Goal: Transaction & Acquisition: Purchase product/service

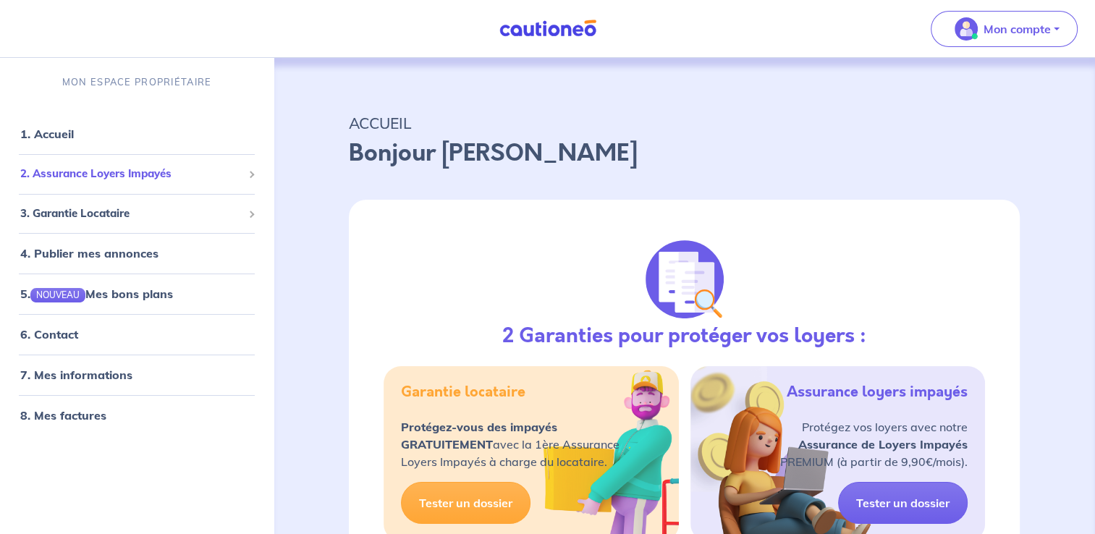
click at [107, 189] on li "2. Assurance Loyers Impayés Souscrire Suivre mes dossiers Mes contrats signés D…" at bounding box center [137, 174] width 262 height 40
click at [114, 177] on span "2. Assurance Loyers Impayés" at bounding box center [131, 174] width 222 height 17
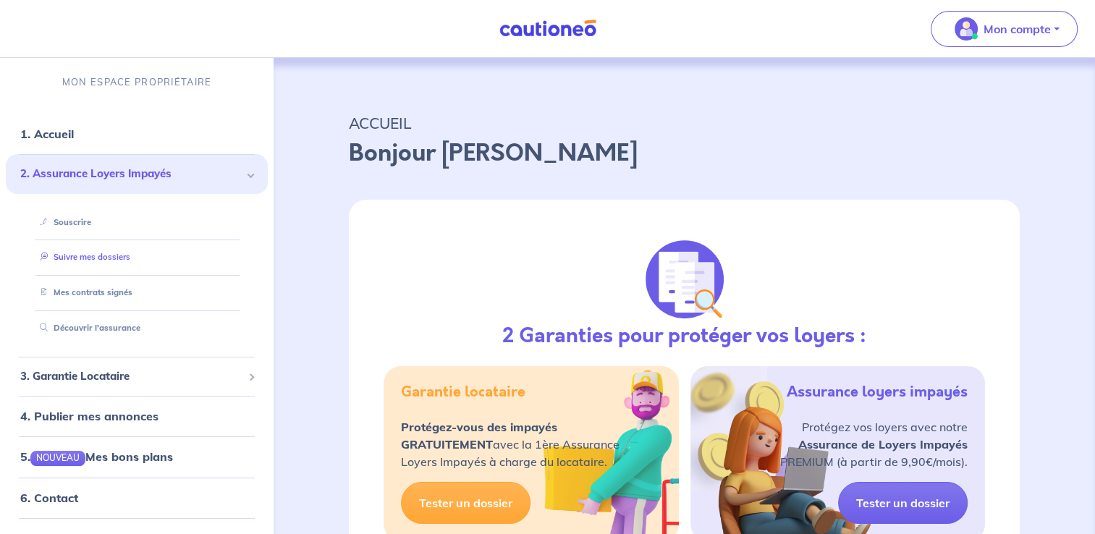
click at [110, 252] on link "Suivre mes dossiers" at bounding box center [82, 257] width 96 height 10
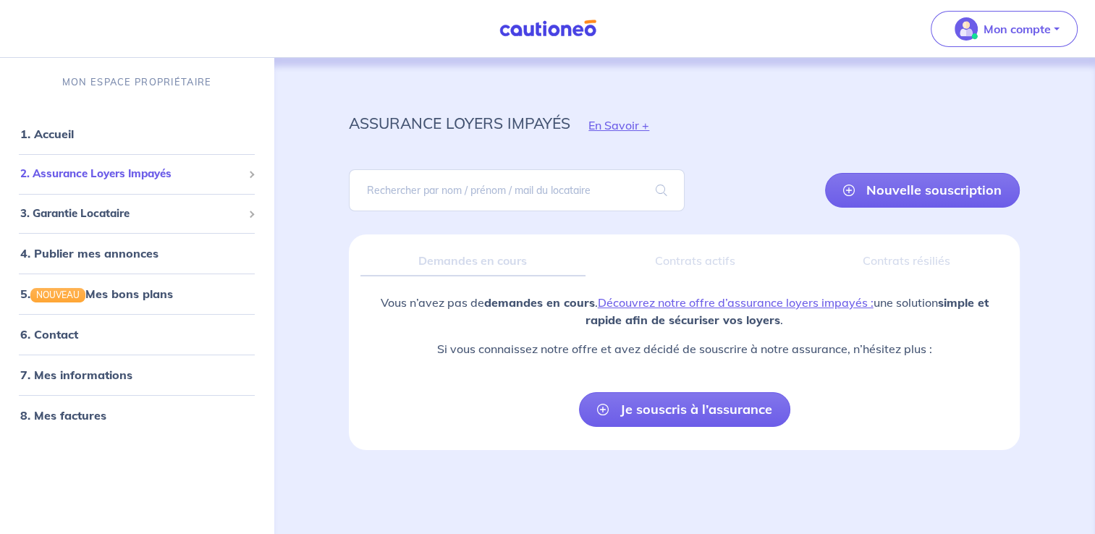
click at [156, 182] on span "2. Assurance Loyers Impayés" at bounding box center [131, 174] width 222 height 17
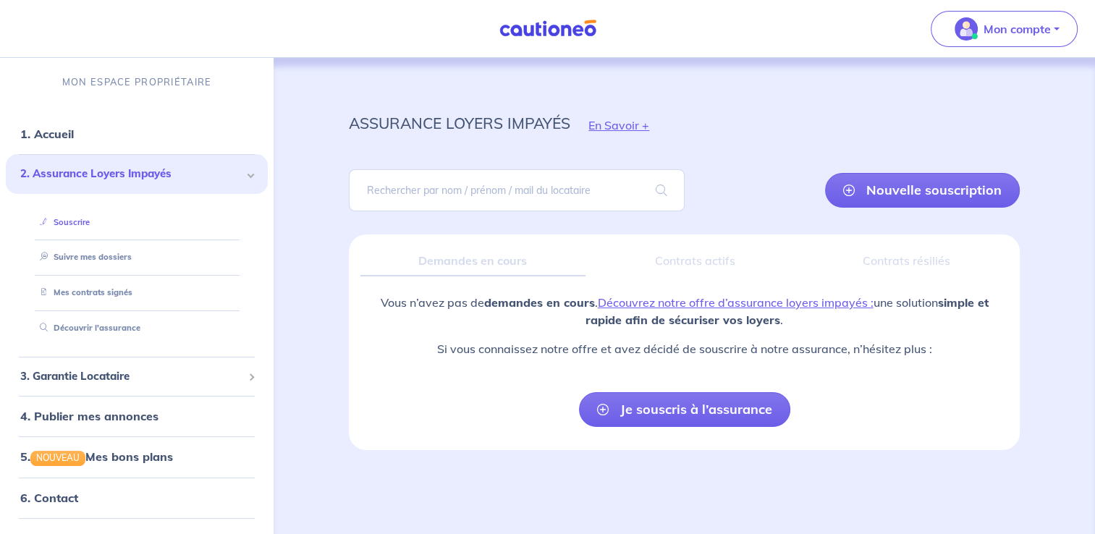
click at [81, 224] on link "Souscrire" at bounding box center [62, 222] width 56 height 10
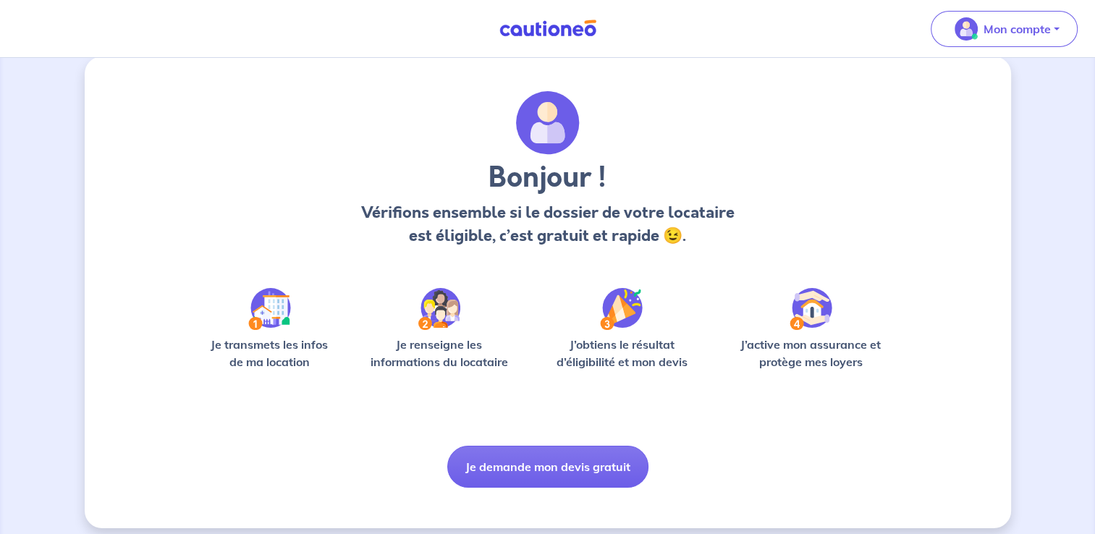
scroll to position [30, 0]
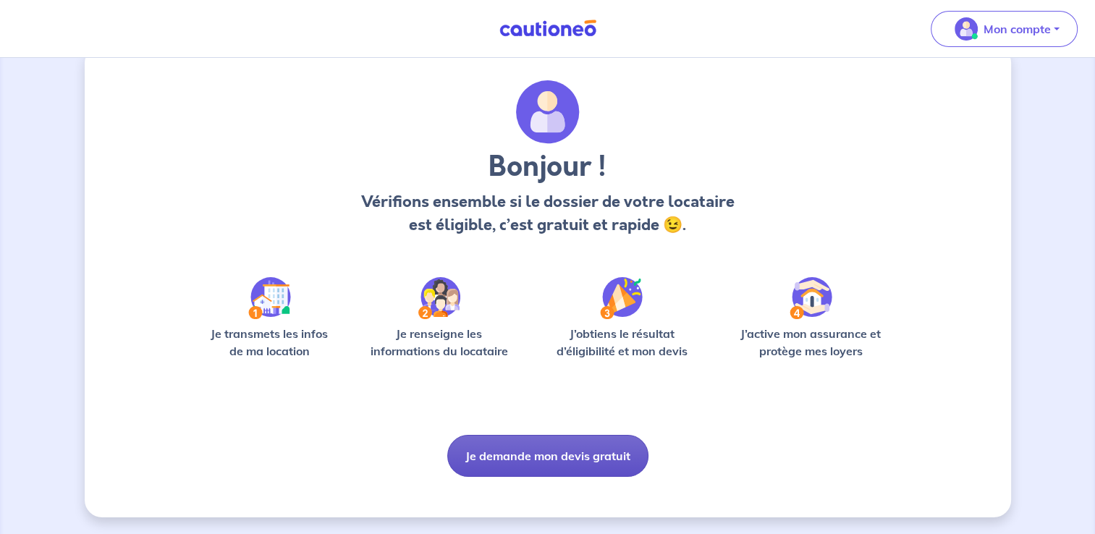
click at [575, 444] on button "Je demande mon devis gratuit" at bounding box center [547, 456] width 201 height 42
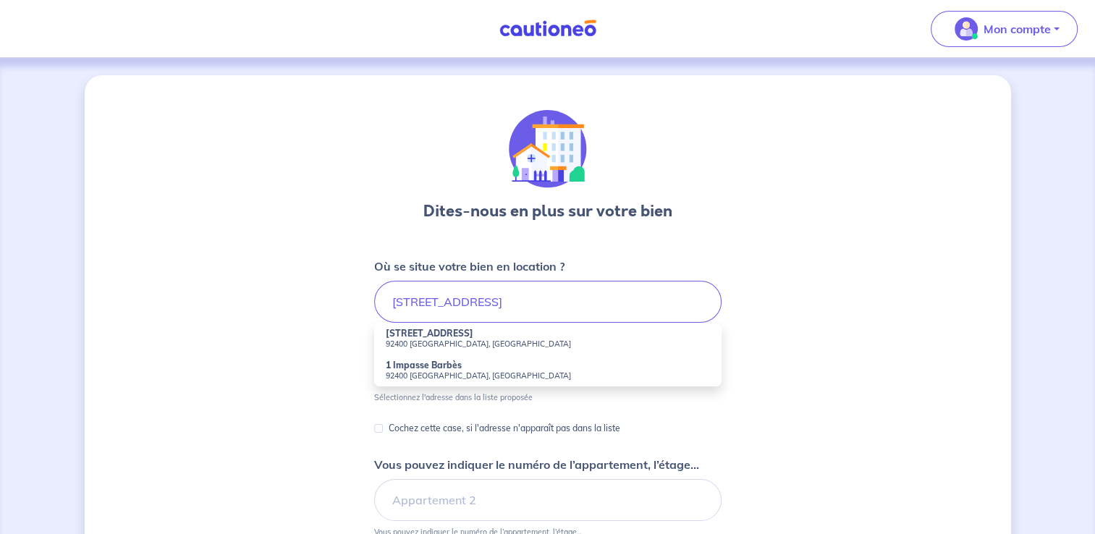
click at [415, 339] on small "92400 [GEOGRAPHIC_DATA], [GEOGRAPHIC_DATA]" at bounding box center [548, 344] width 324 height 10
type input "[STREET_ADDRESS]"
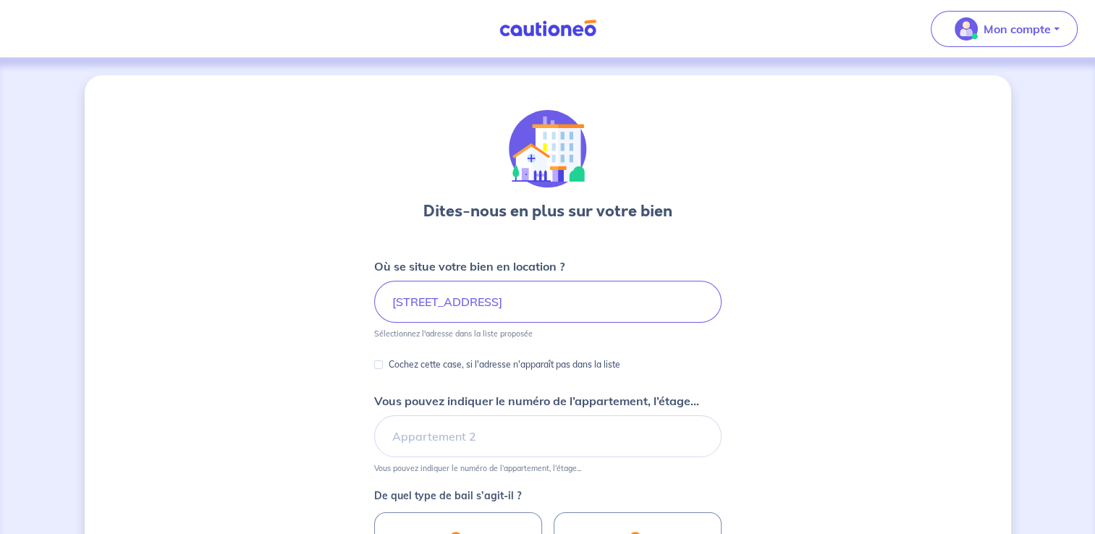
scroll to position [72, 0]
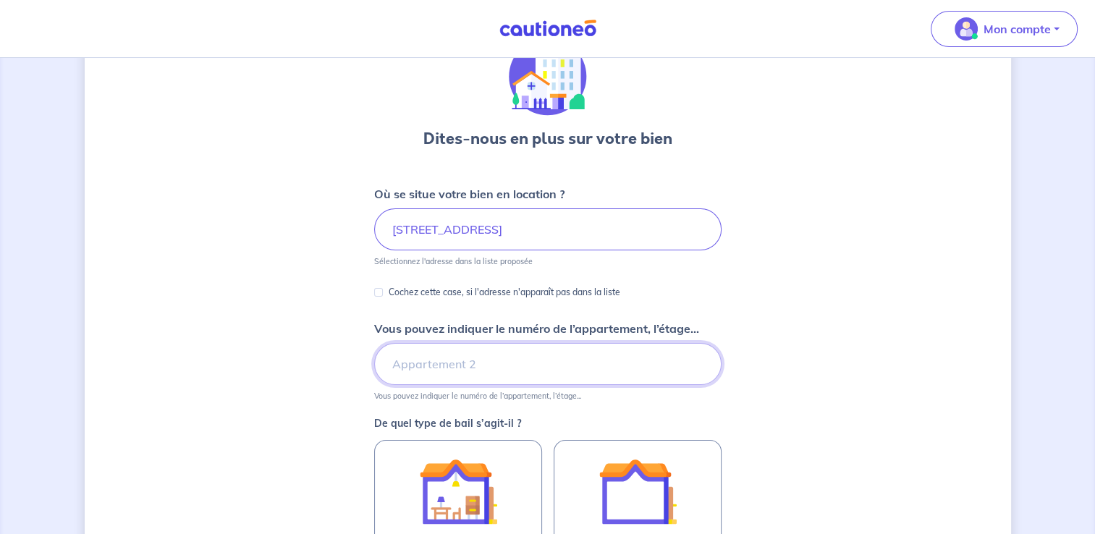
click at [507, 363] on input "Vous pouvez indiquer le numéro de l’appartement, l’étage..." at bounding box center [547, 364] width 347 height 42
type input "Appartement 91"
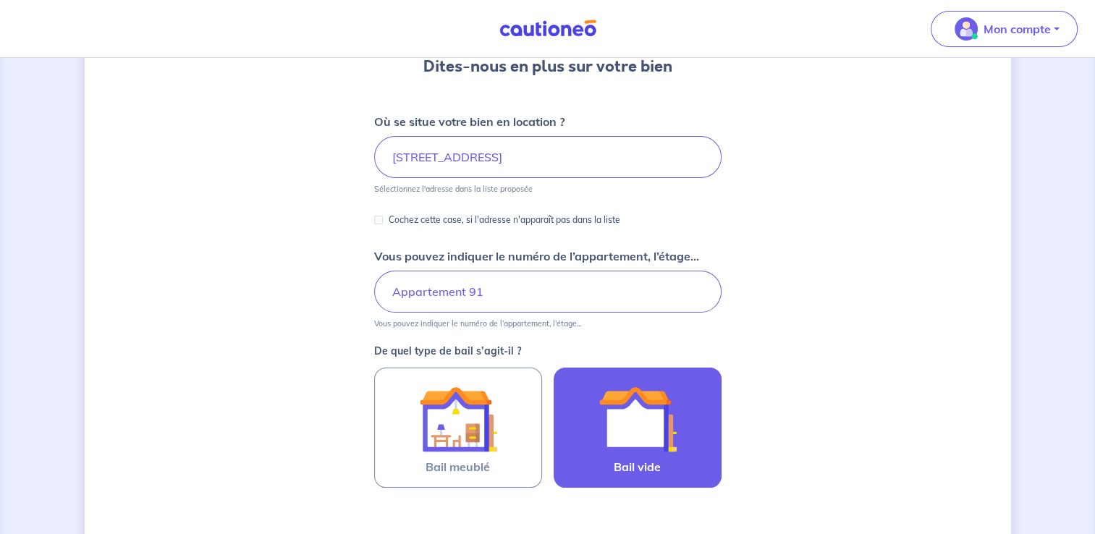
click at [677, 433] on div at bounding box center [638, 419] width 132 height 78
click at [0, 0] on input "Bail vide" at bounding box center [0, 0] width 0 height 0
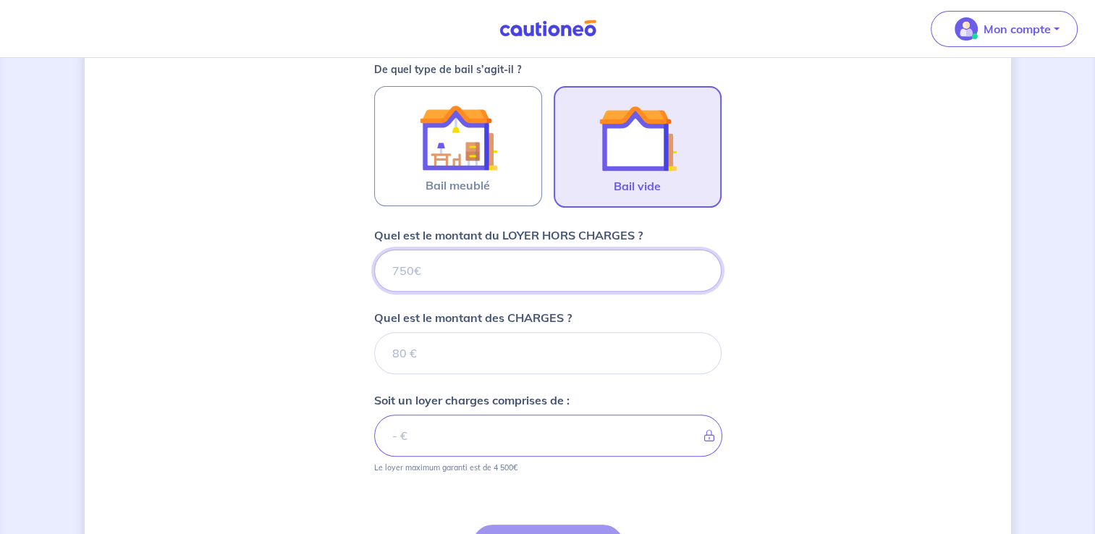
scroll to position [428, 0]
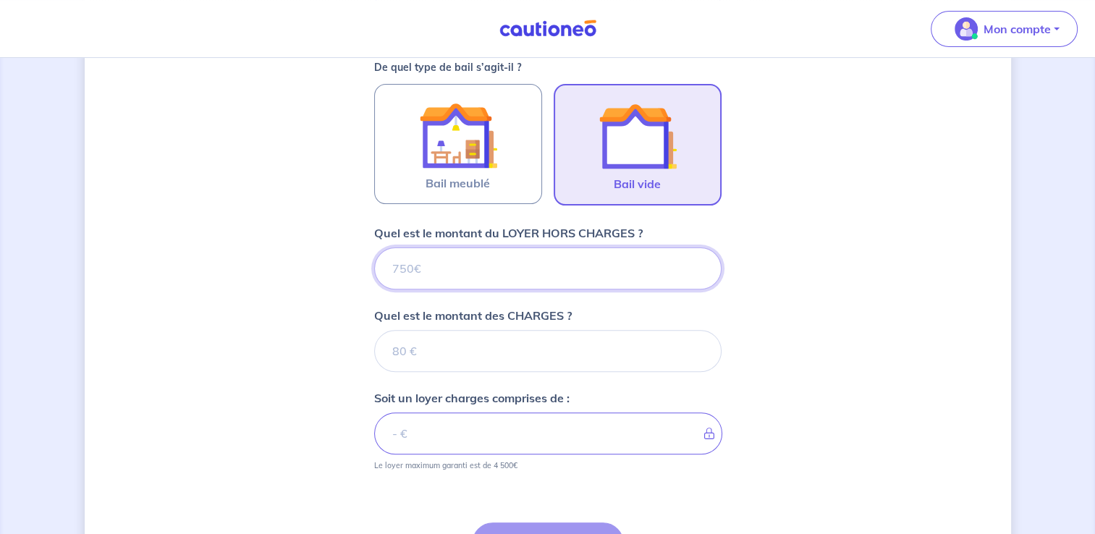
click at [472, 268] on input "Quel est le montant du LOYER HORS CHARGES ?" at bounding box center [547, 269] width 347 height 42
type input "10"
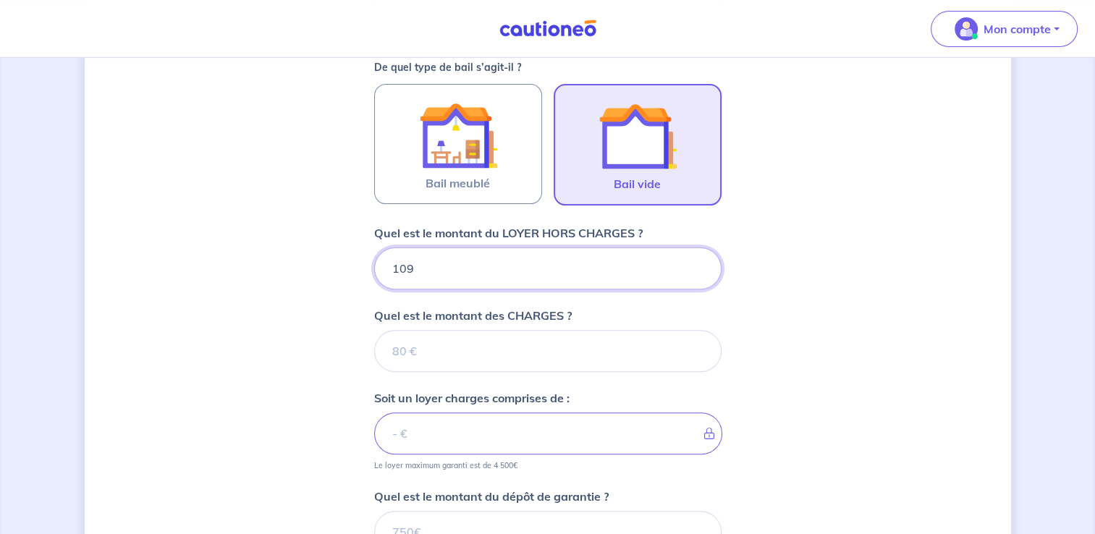
type input "1090"
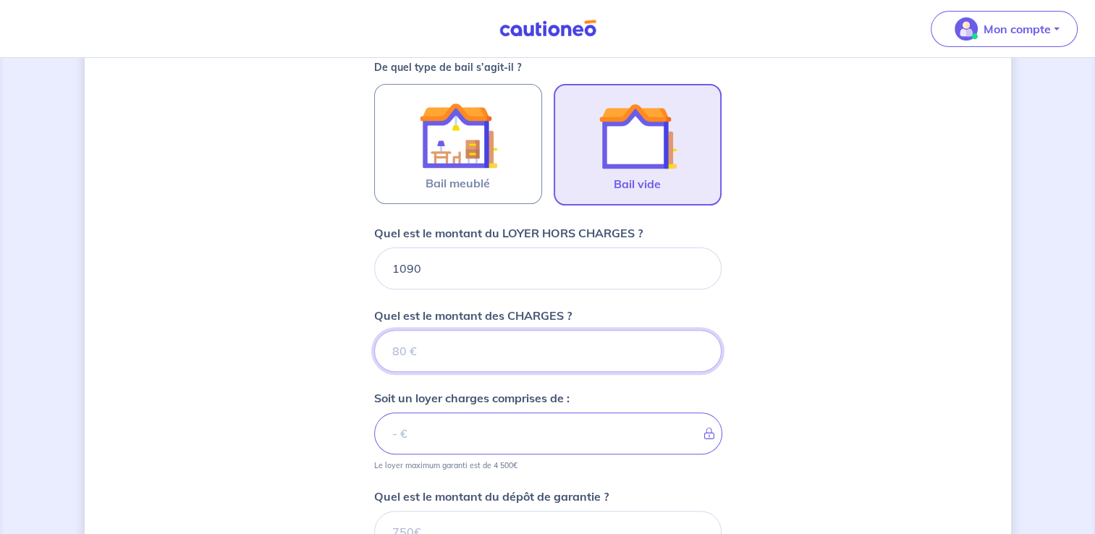
click at [483, 354] on input "Quel est le montant des CHARGES ?" at bounding box center [547, 351] width 347 height 42
type input "90"
type input "1180"
type input "90"
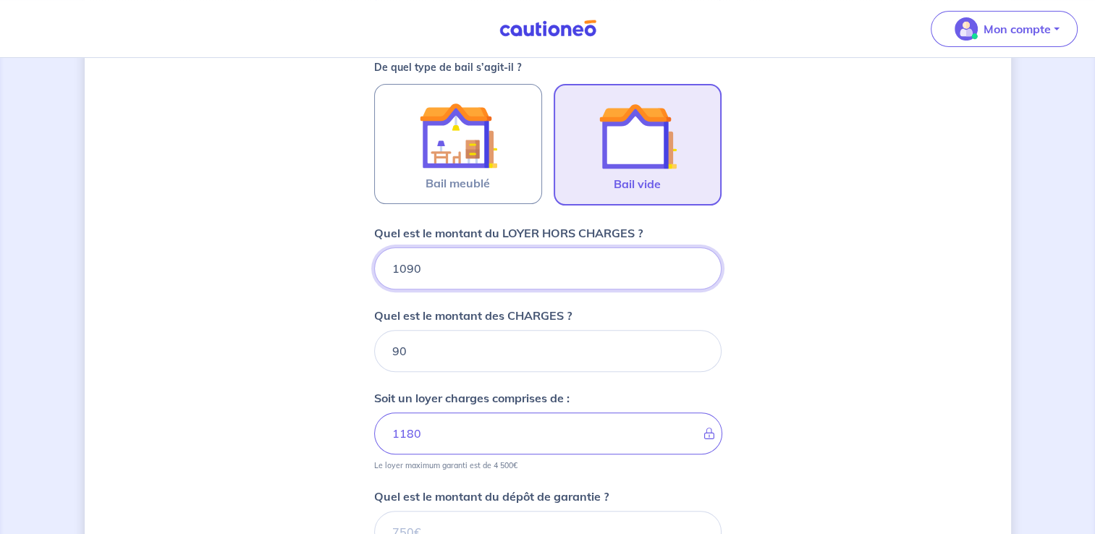
click at [921, 255] on div "Dites-nous en plus sur votre bien Où se situe votre bien en location ? [STREET_…" at bounding box center [548, 208] width 926 height 1122
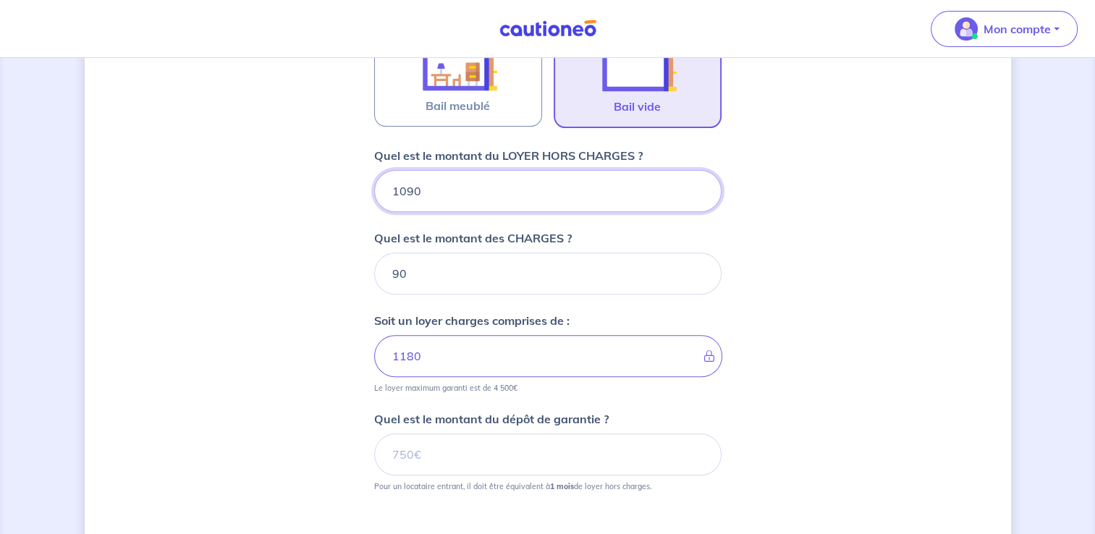
scroll to position [501, 0]
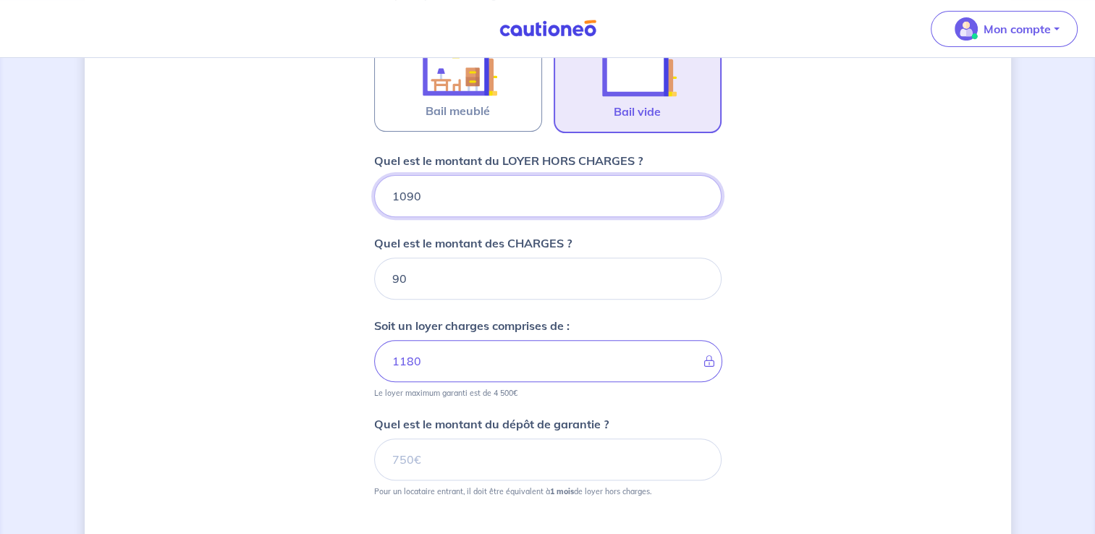
drag, startPoint x: 353, startPoint y: 204, endPoint x: 282, endPoint y: 193, distance: 72.5
click at [282, 193] on div "Dites-nous en plus sur votre bien Où se situe votre bien en location ? [STREET_…" at bounding box center [548, 135] width 926 height 1122
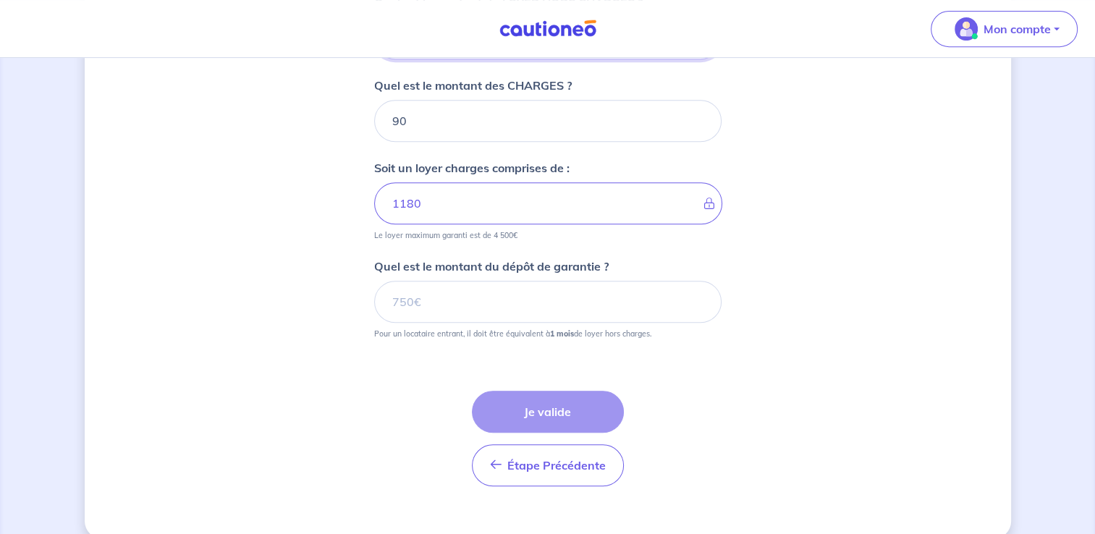
scroll to position [677, 0]
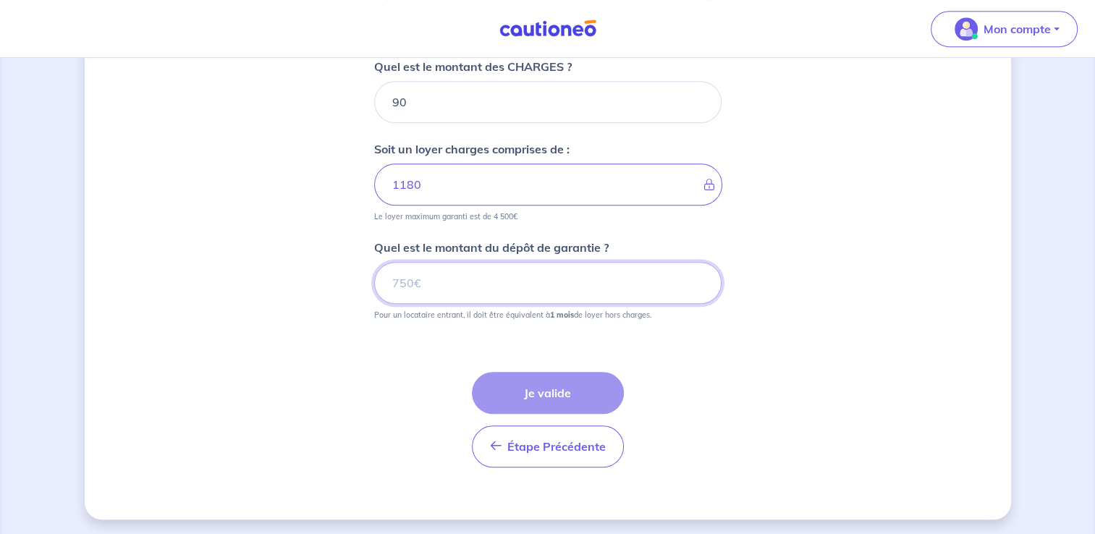
click at [502, 287] on input "Quel est le montant du dépôt de garantie ?" at bounding box center [547, 283] width 347 height 42
paste input "1090"
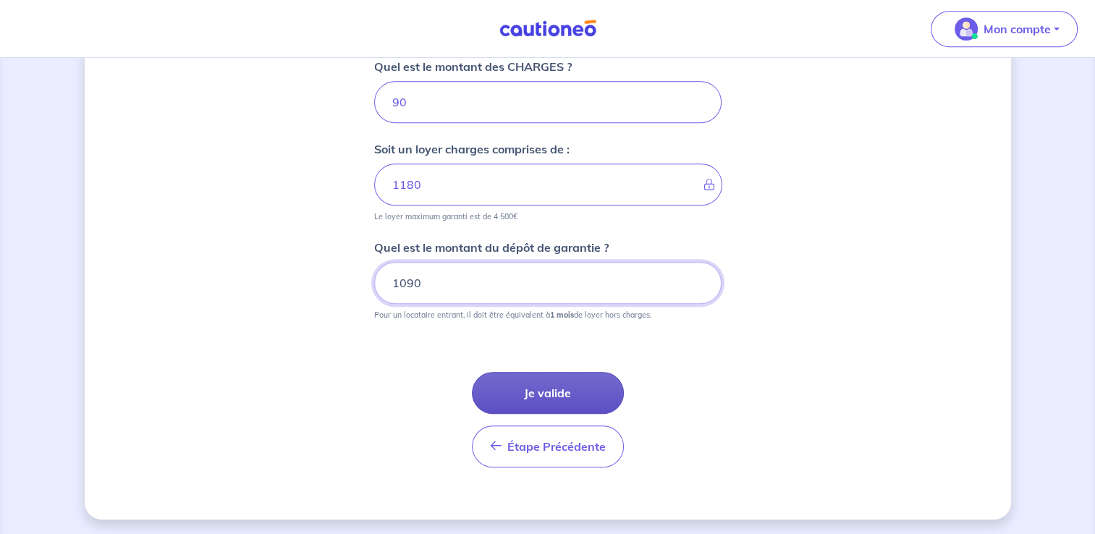
type input "1090"
click at [576, 385] on button "Je valide" at bounding box center [548, 393] width 152 height 42
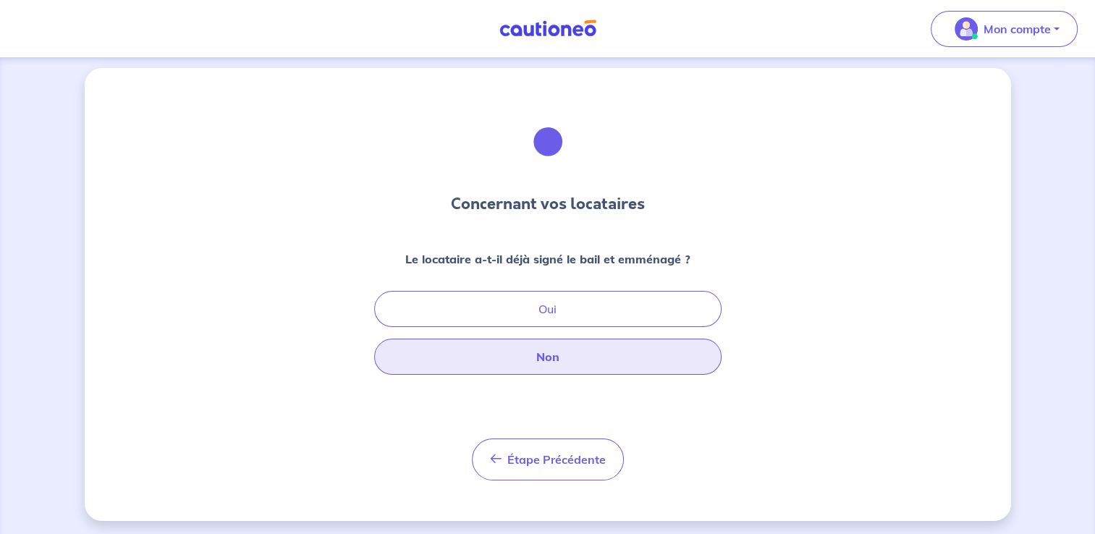
scroll to position [10, 0]
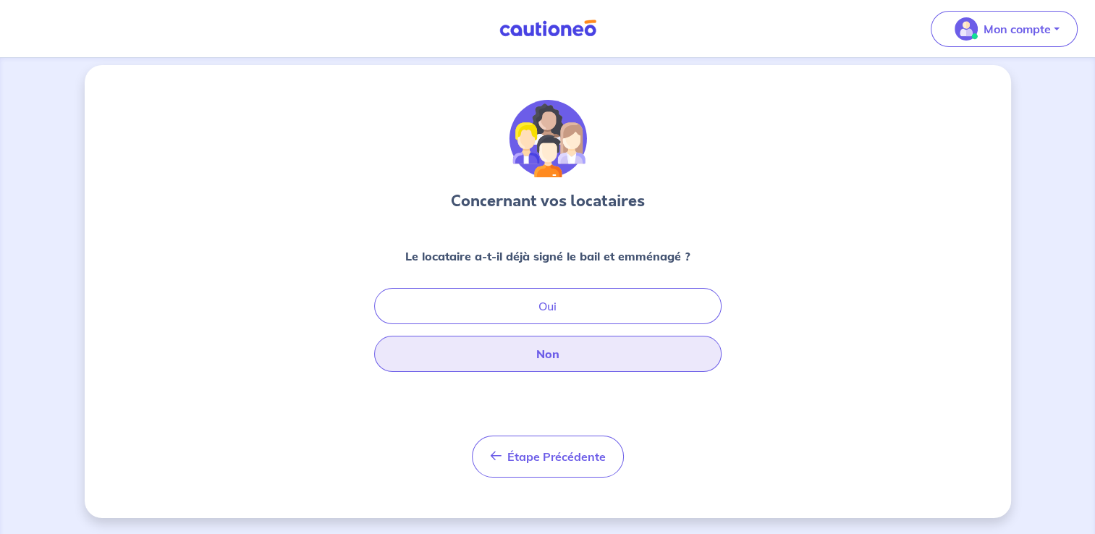
click at [578, 360] on button "Non" at bounding box center [547, 354] width 347 height 36
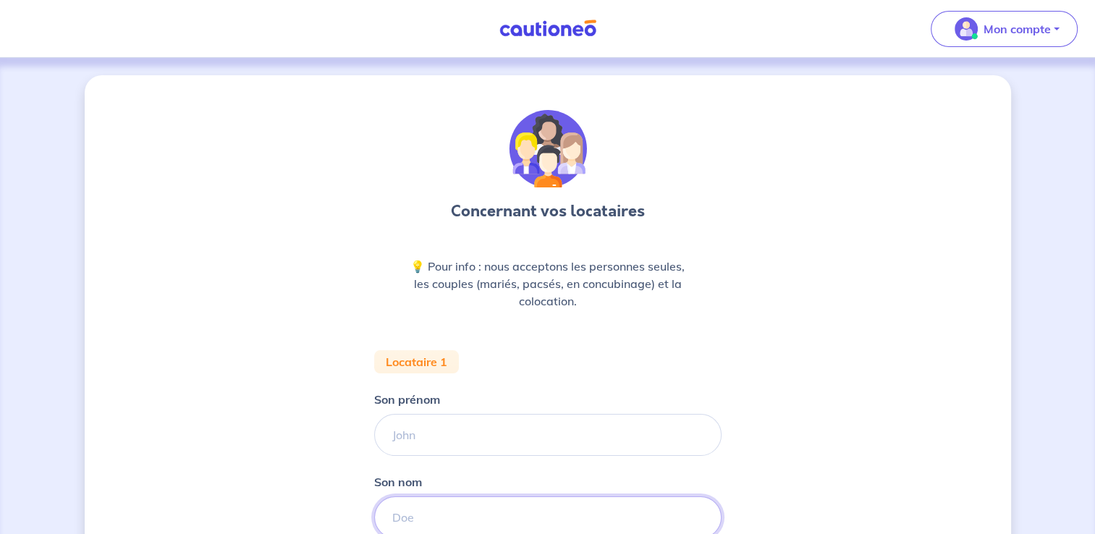
click at [448, 507] on input "Son nom" at bounding box center [547, 517] width 347 height 42
paste input "BELMAKADEM"
type input "BELMAKADEM"
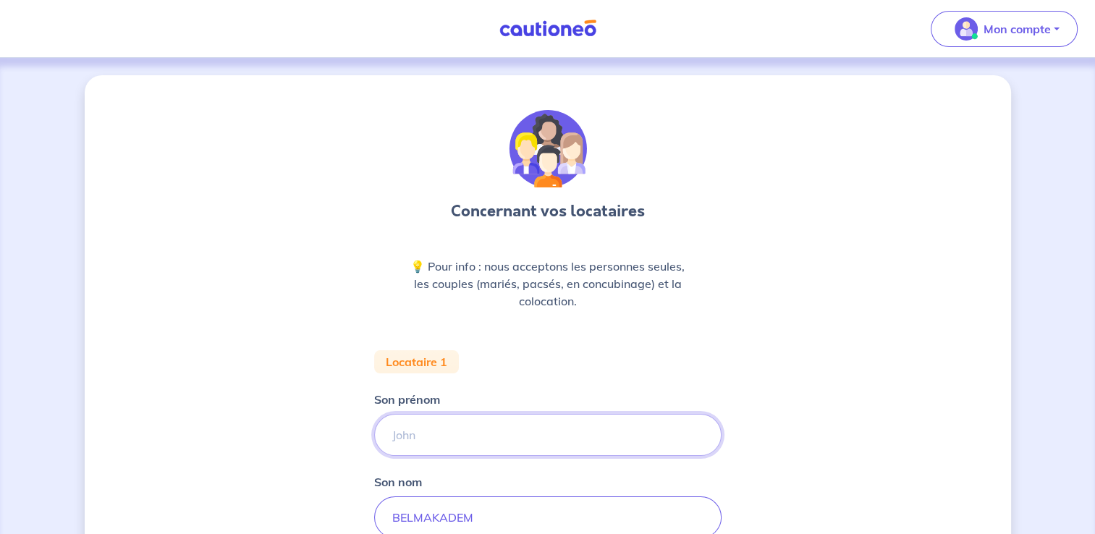
click at [475, 430] on input "Son prénom" at bounding box center [547, 435] width 347 height 42
paste input "[PERSON_NAME]"
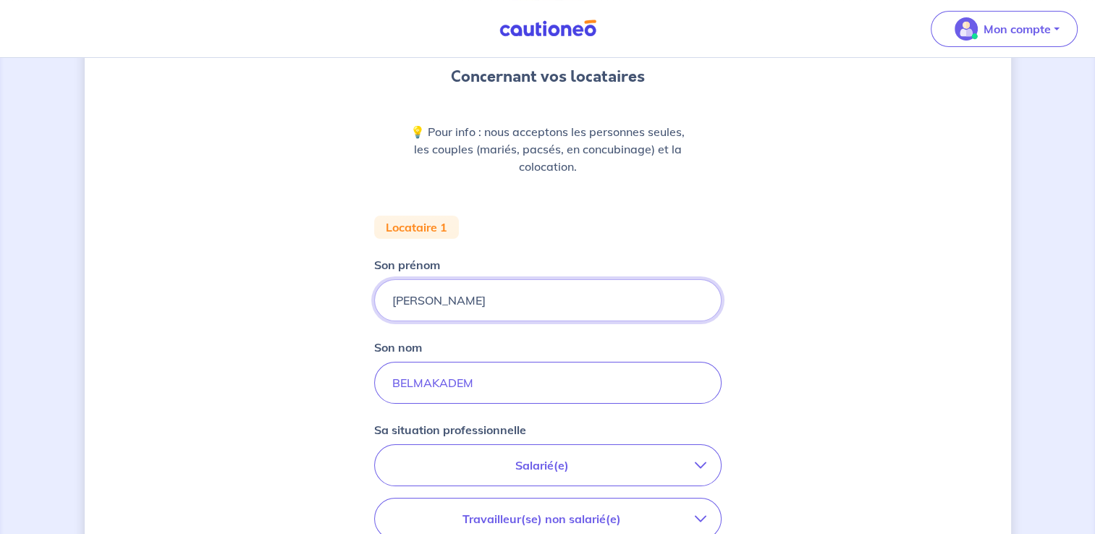
scroll to position [217, 0]
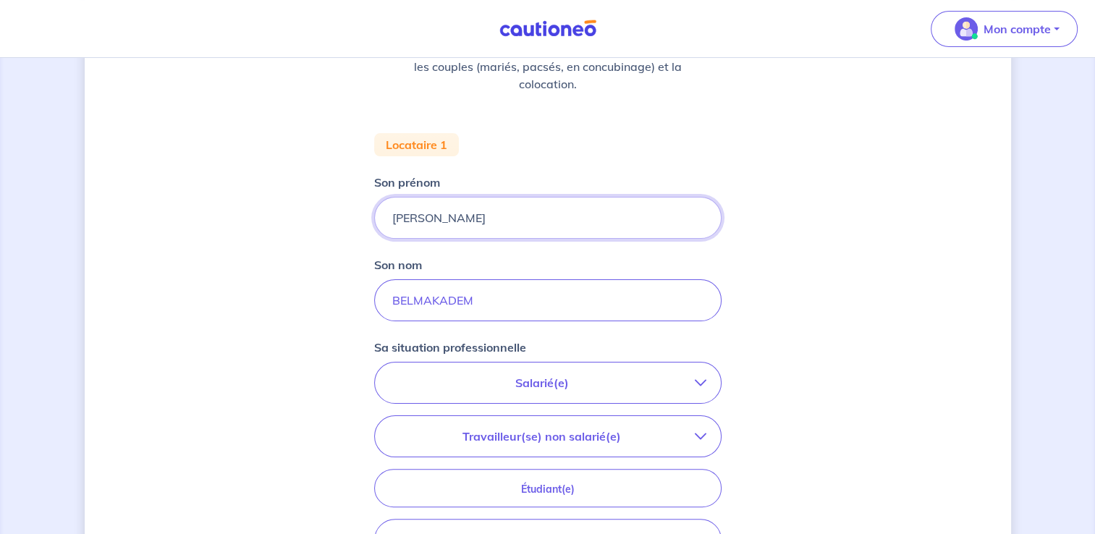
type input "[PERSON_NAME]"
click at [576, 386] on p "Salarié(e)" at bounding box center [541, 382] width 305 height 17
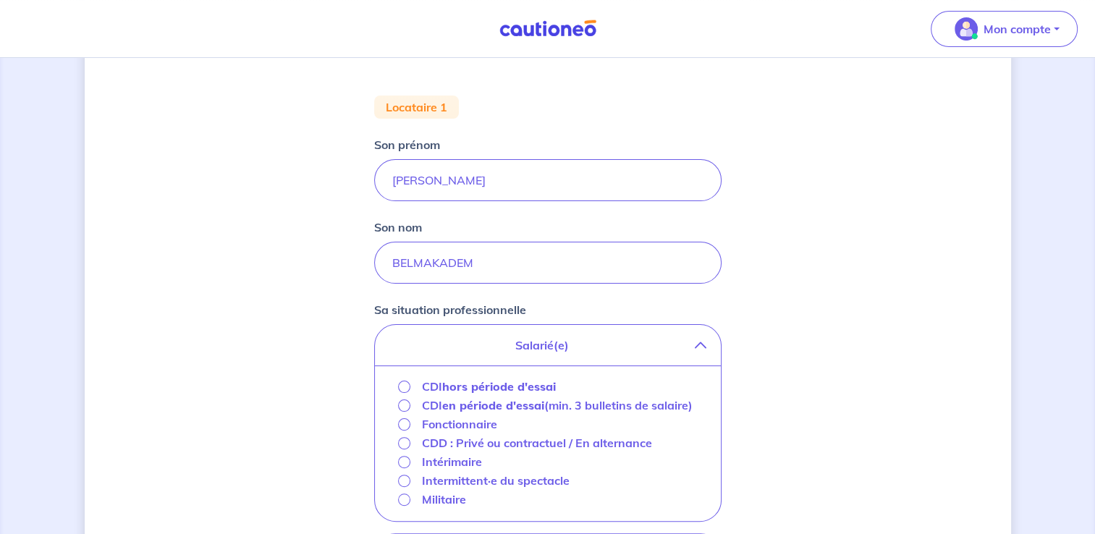
scroll to position [290, 0]
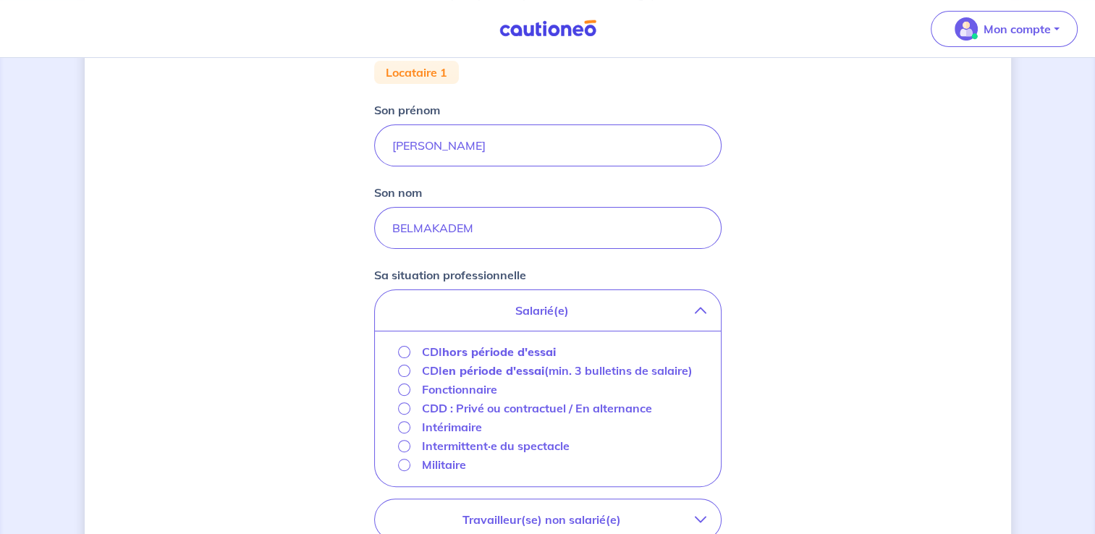
click at [411, 352] on div "CDI hors période d'essai" at bounding box center [477, 351] width 159 height 17
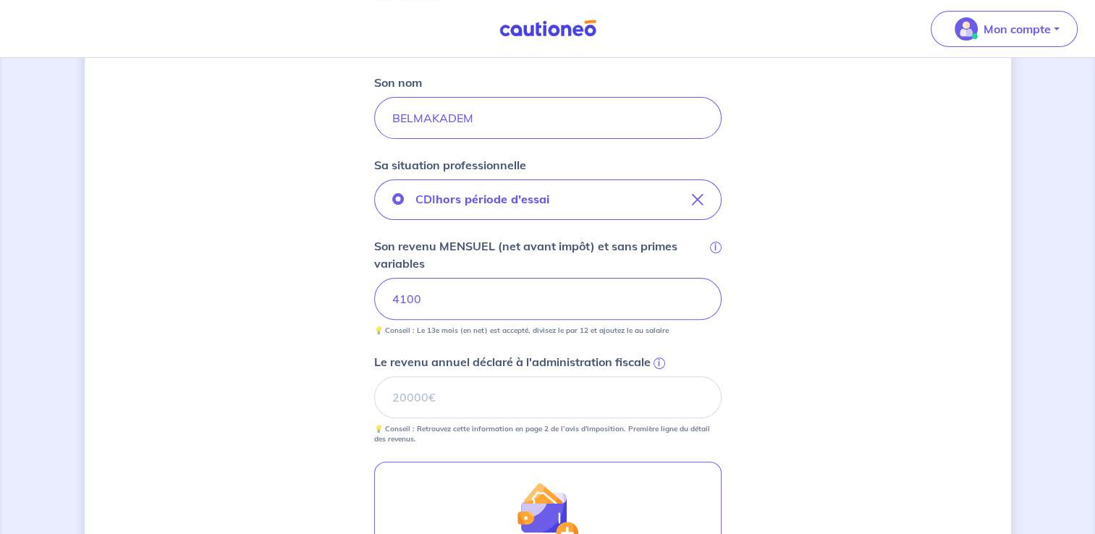
scroll to position [434, 0]
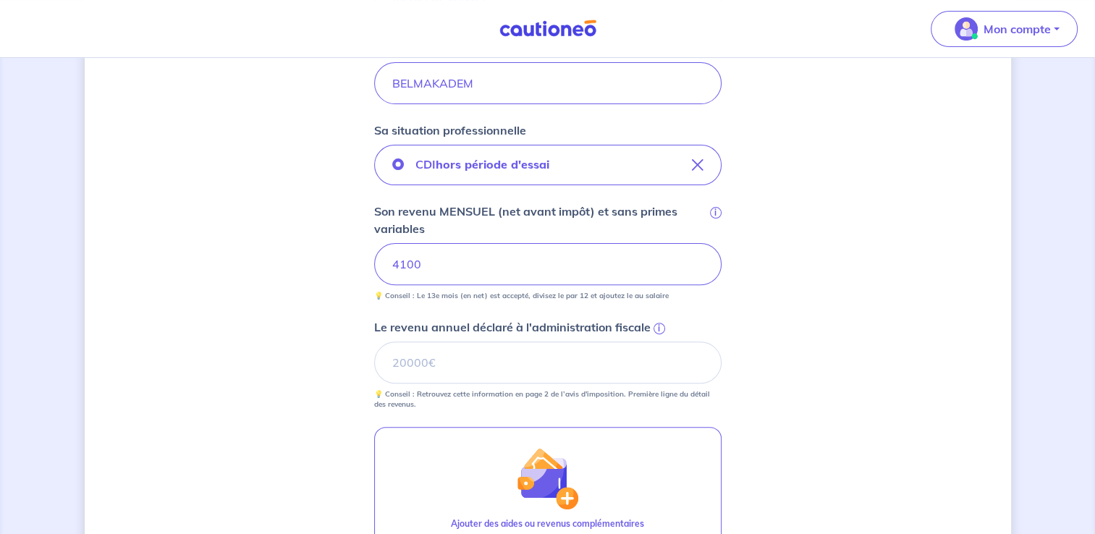
click at [656, 329] on span "i" at bounding box center [660, 329] width 12 height 12
click at [656, 342] on input "Le revenu annuel déclaré à l'administration fiscale i" at bounding box center [547, 363] width 347 height 42
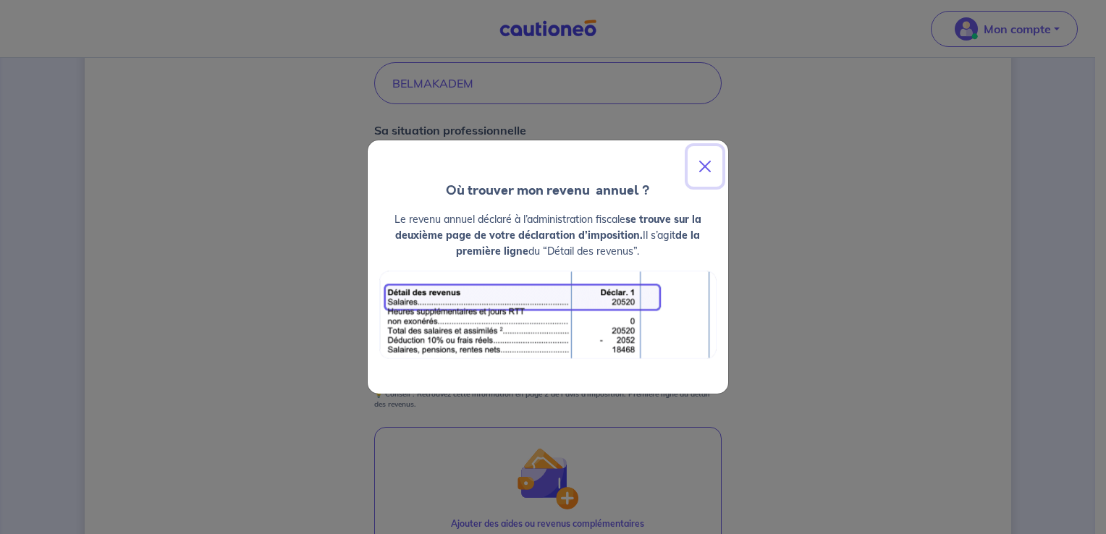
click at [706, 161] on button "Close" at bounding box center [705, 166] width 35 height 41
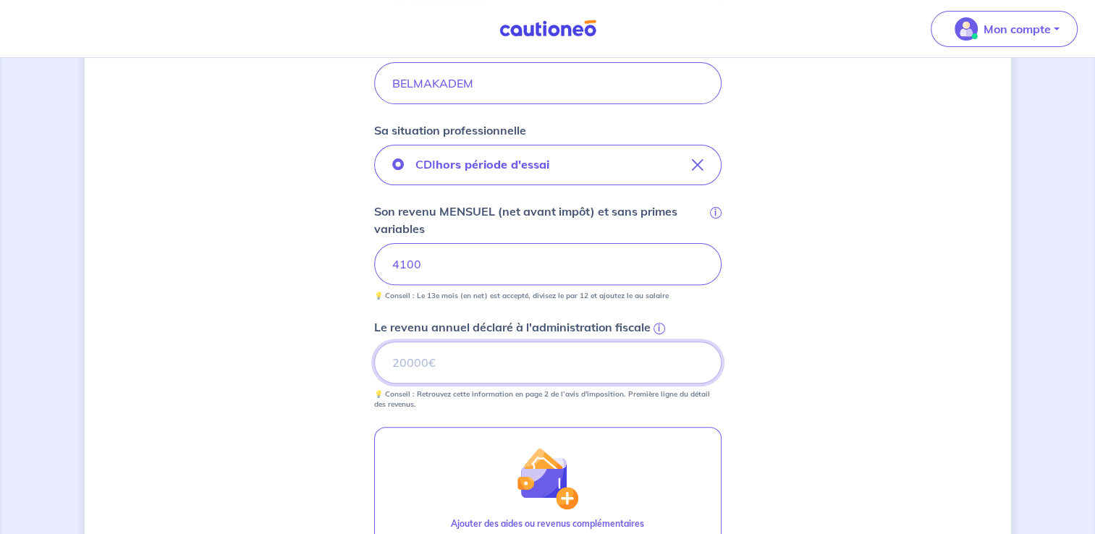
click at [468, 372] on input "Le revenu annuel déclaré à l'administration fiscale i" at bounding box center [547, 363] width 347 height 42
paste input "49883"
type input "49883"
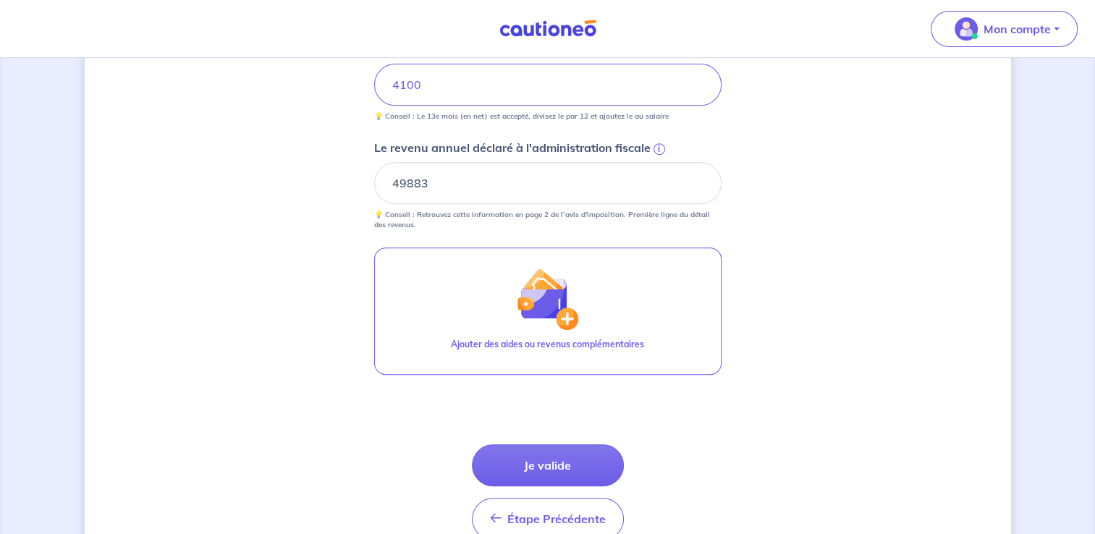
scroll to position [651, 0]
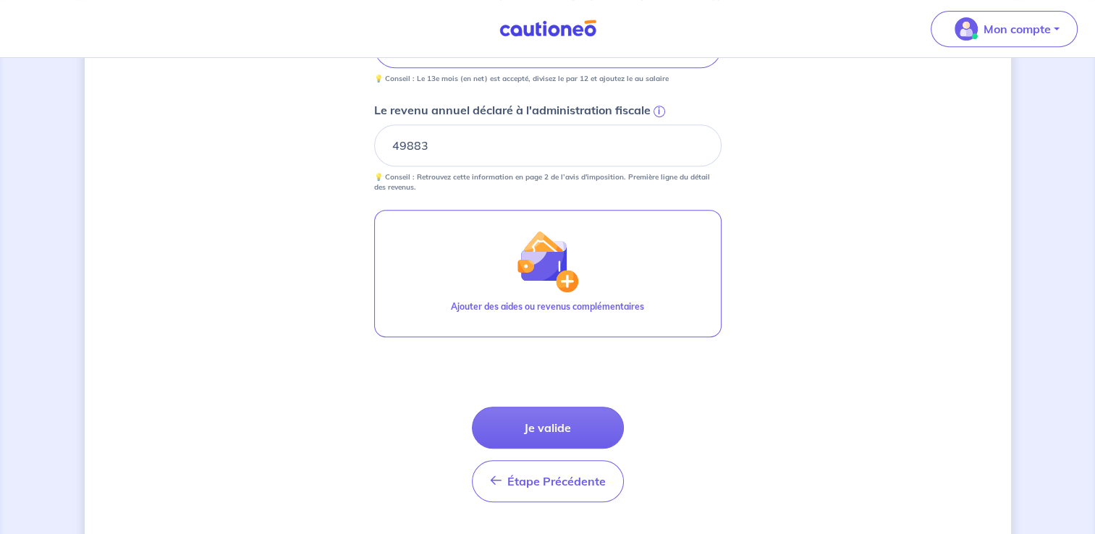
click at [510, 412] on button "Je valide" at bounding box center [548, 428] width 152 height 42
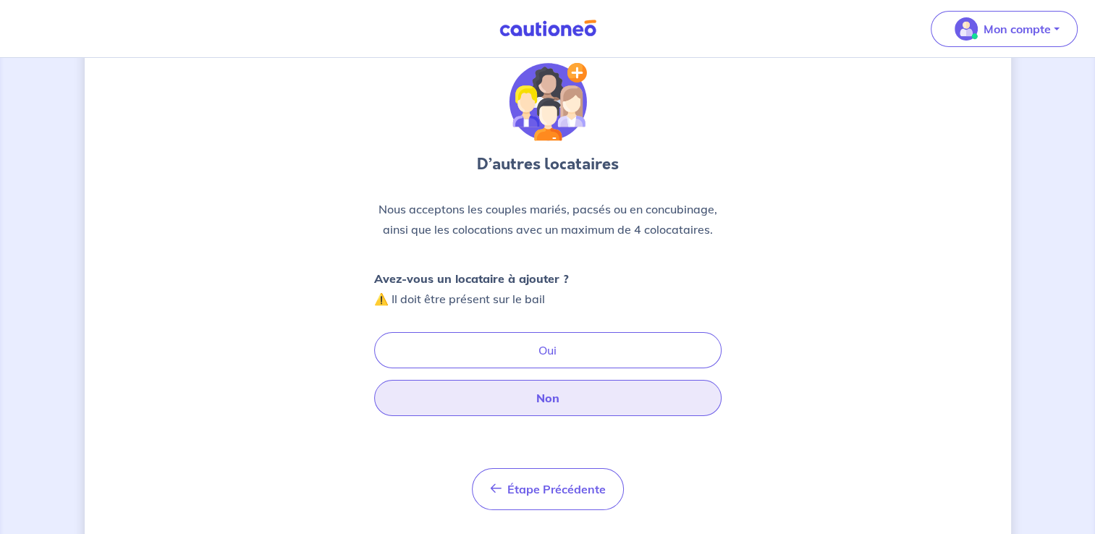
scroll to position [72, 0]
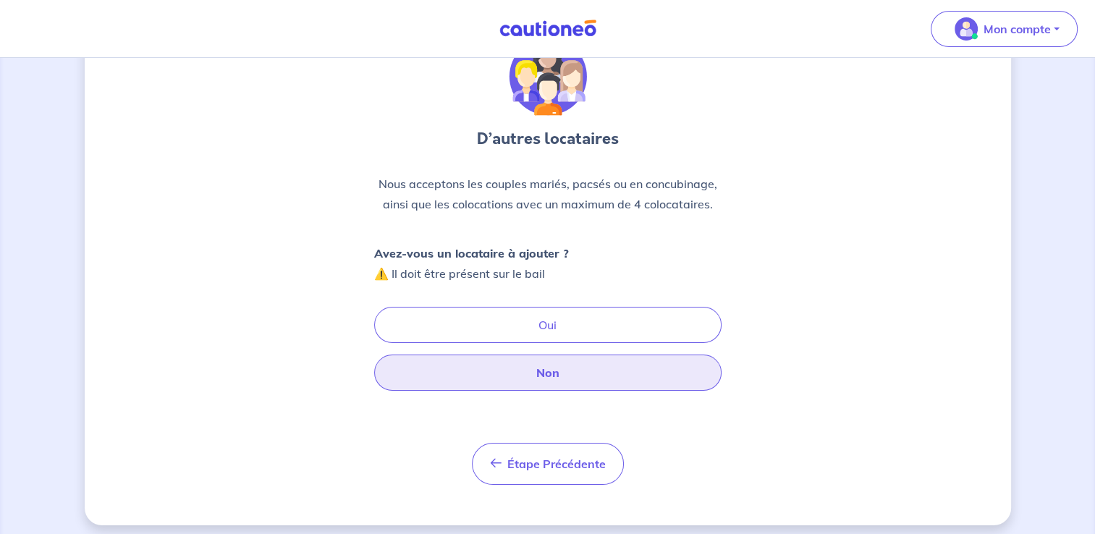
click at [575, 382] on button "Non" at bounding box center [547, 373] width 347 height 36
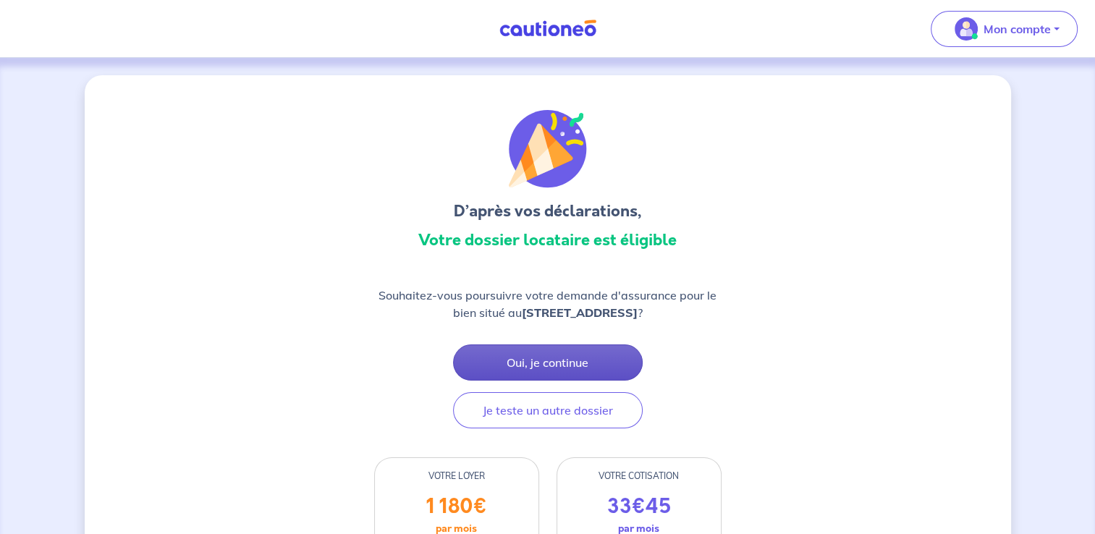
click at [596, 353] on button "Oui, je continue" at bounding box center [548, 363] width 190 height 36
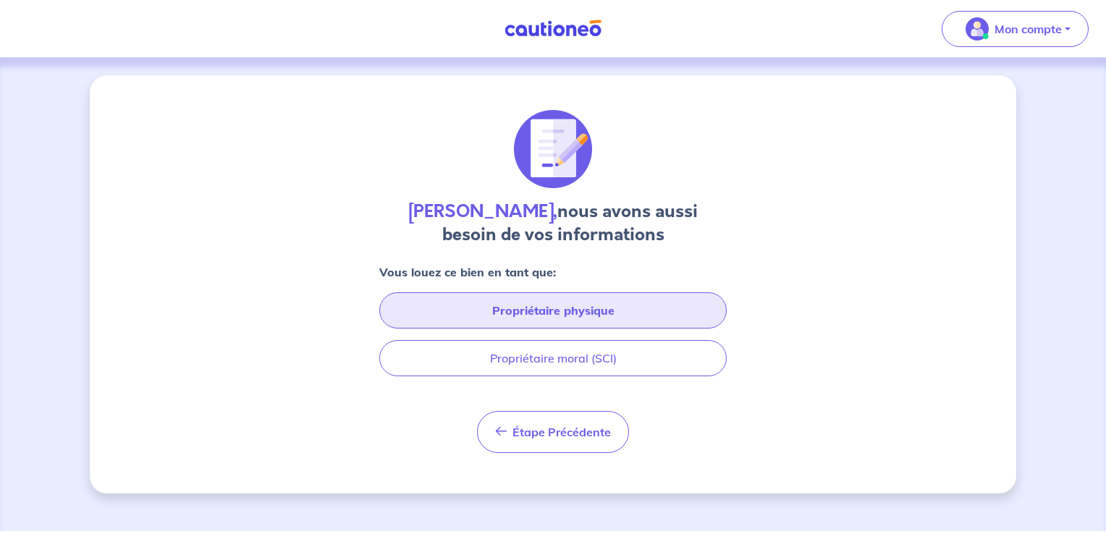
click at [605, 306] on button "Propriétaire physique" at bounding box center [552, 310] width 347 height 36
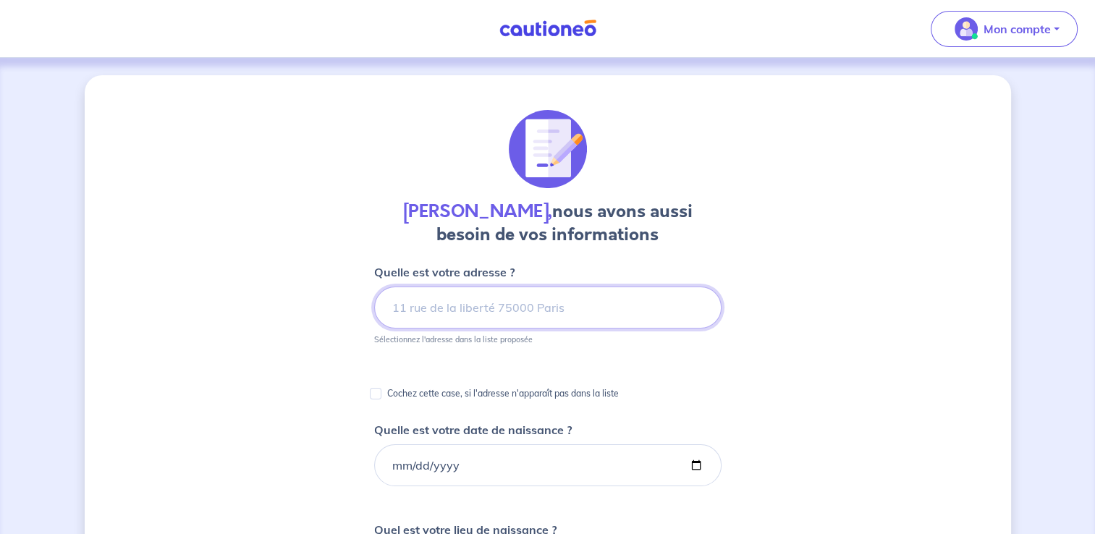
click at [566, 304] on input at bounding box center [547, 308] width 347 height 42
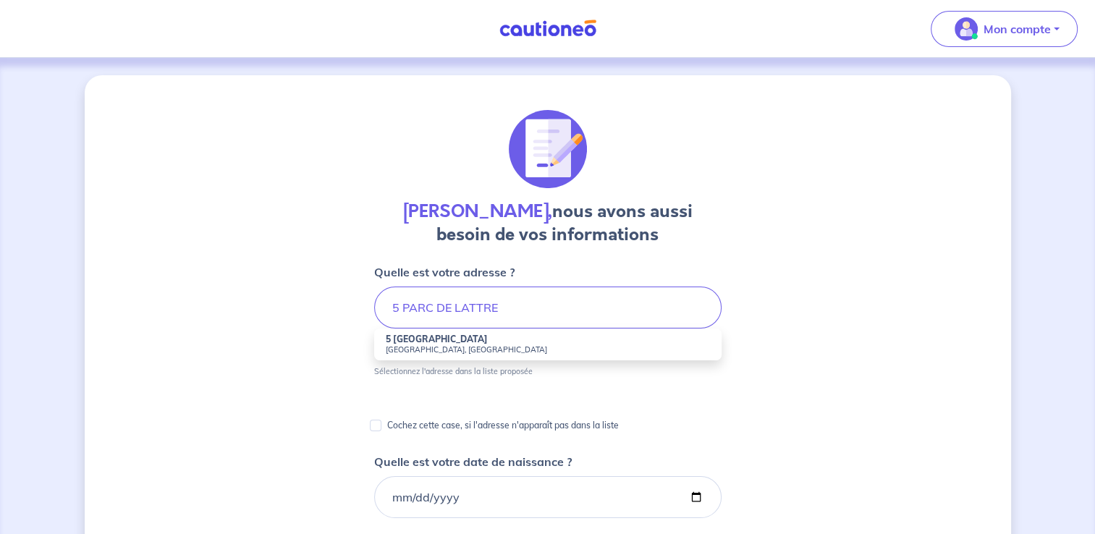
click at [502, 347] on small "[GEOGRAPHIC_DATA], [GEOGRAPHIC_DATA]" at bounding box center [548, 350] width 324 height 10
type input "5 [GEOGRAPHIC_DATA][PERSON_NAME], [GEOGRAPHIC_DATA], [GEOGRAPHIC_DATA]"
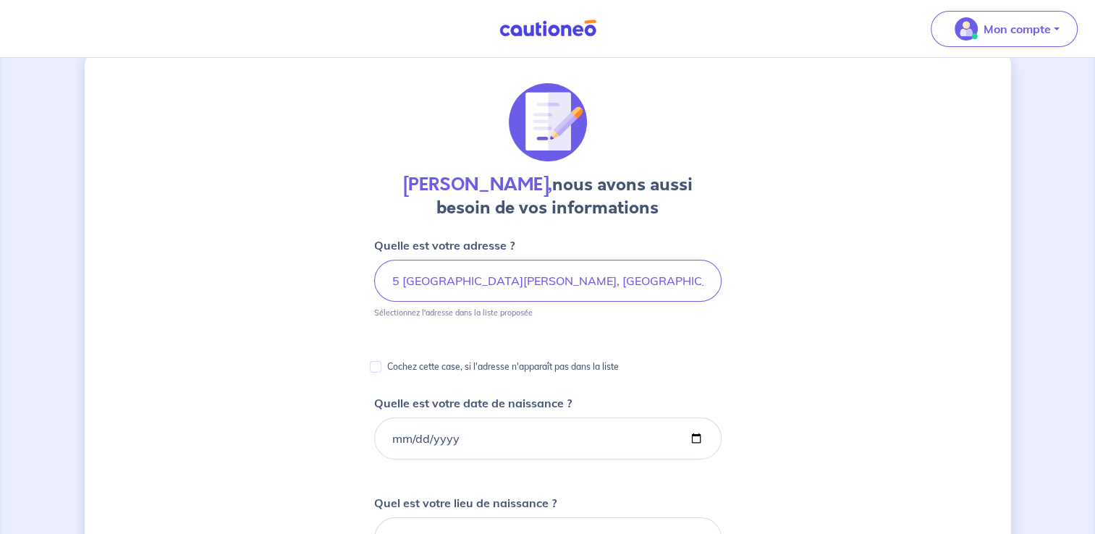
scroll to position [72, 0]
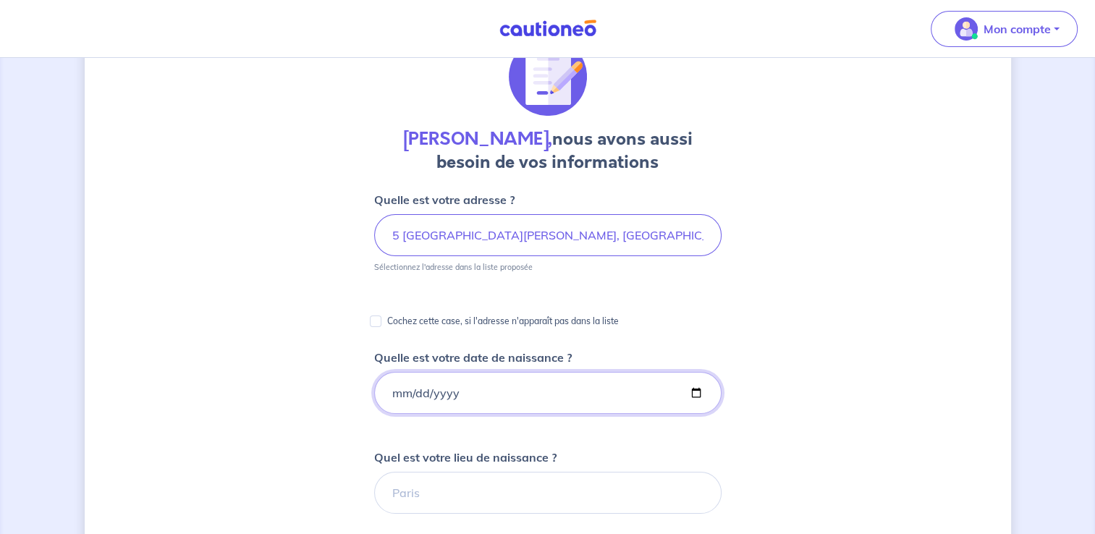
click at [524, 394] on input "Quelle est votre date de naissance ?" at bounding box center [547, 393] width 347 height 42
type input "[DATE]"
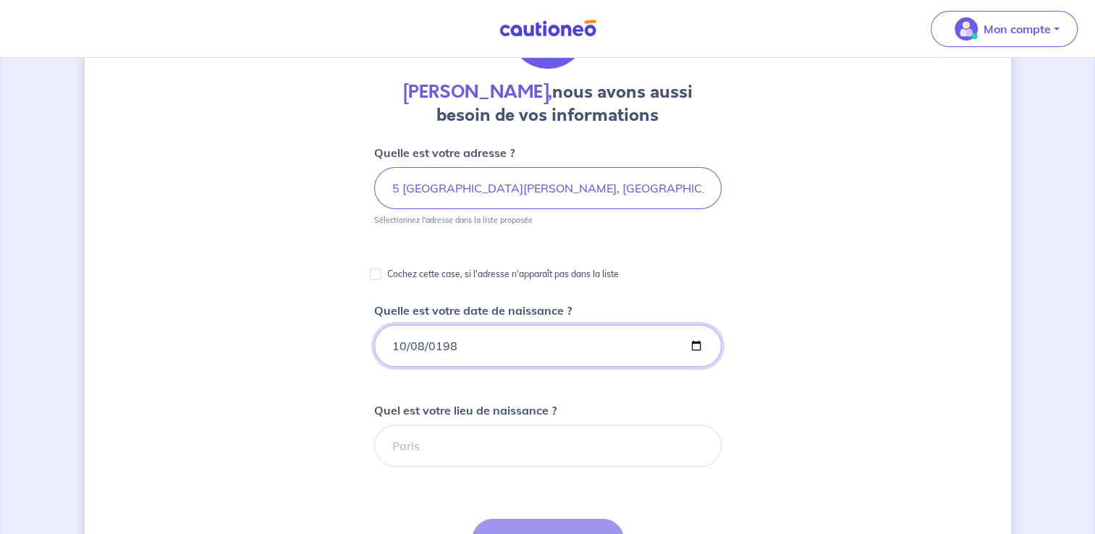
scroll to position [145, 0]
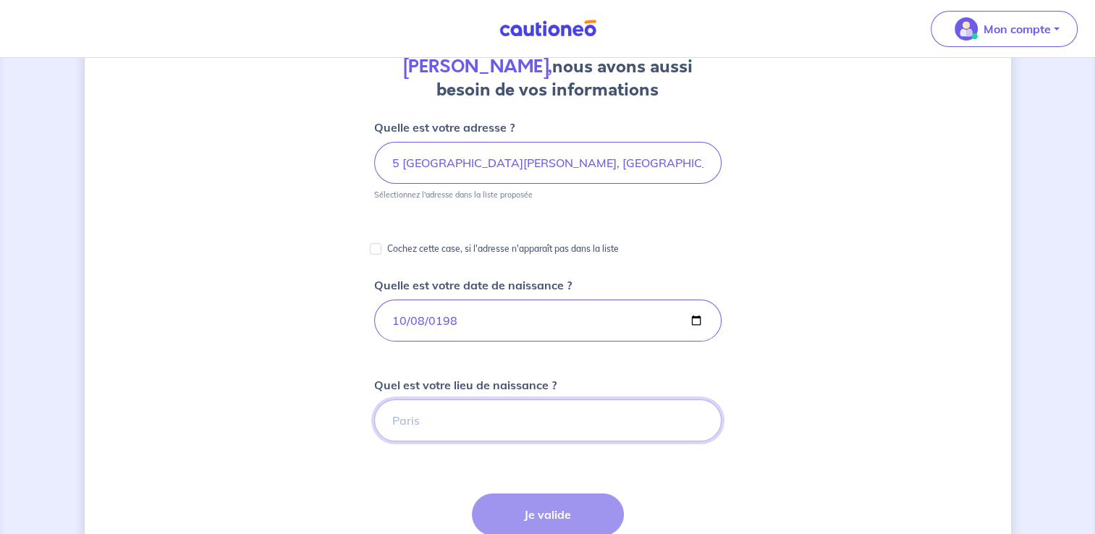
click at [508, 426] on input "Quel est votre lieu de naissance ?" at bounding box center [547, 421] width 347 height 42
type input "COURBEVOIE"
click at [567, 507] on button "Je valide" at bounding box center [548, 515] width 152 height 42
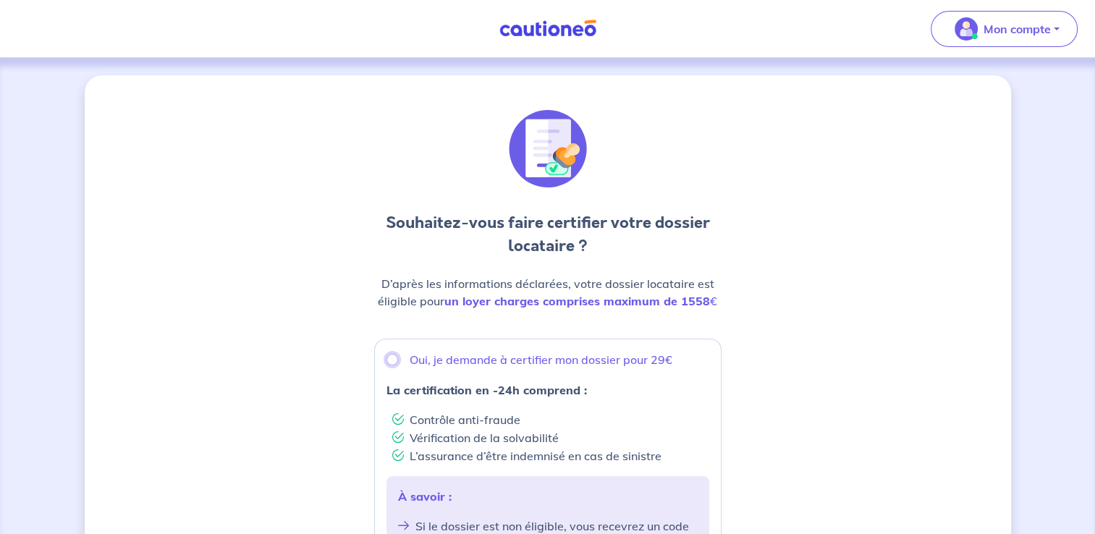
click at [396, 361] on input "Oui, je demande à certifier mon dossier pour 29€" at bounding box center [392, 360] width 12 height 12
radio input "true"
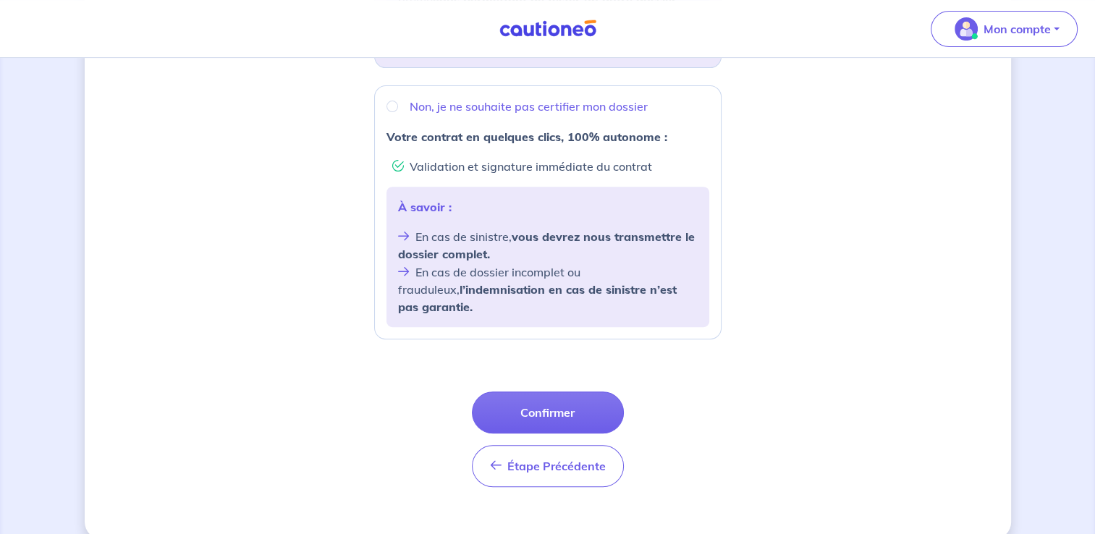
scroll to position [550, 0]
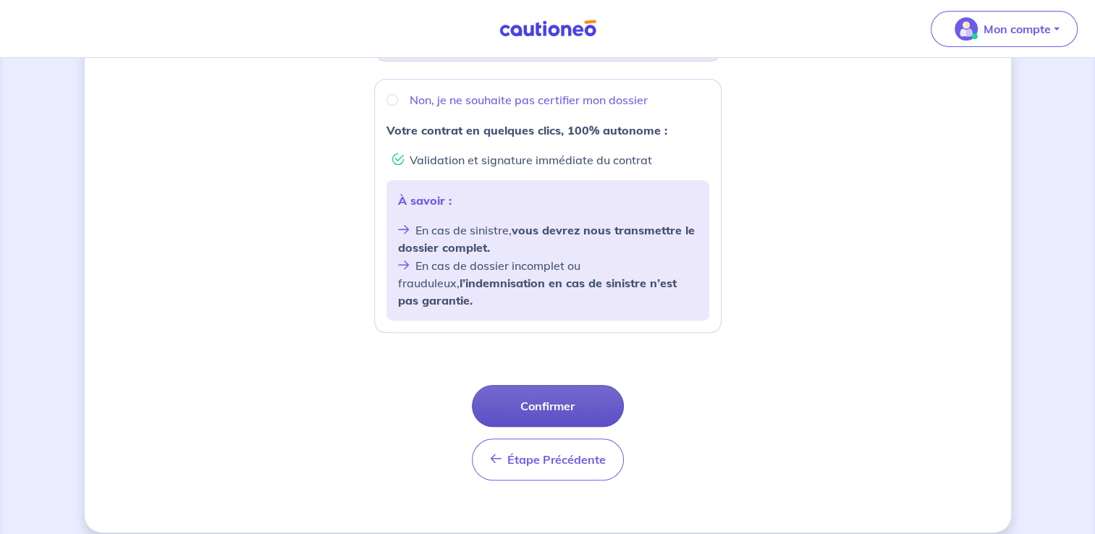
click at [570, 392] on button "Confirmer" at bounding box center [548, 406] width 152 height 42
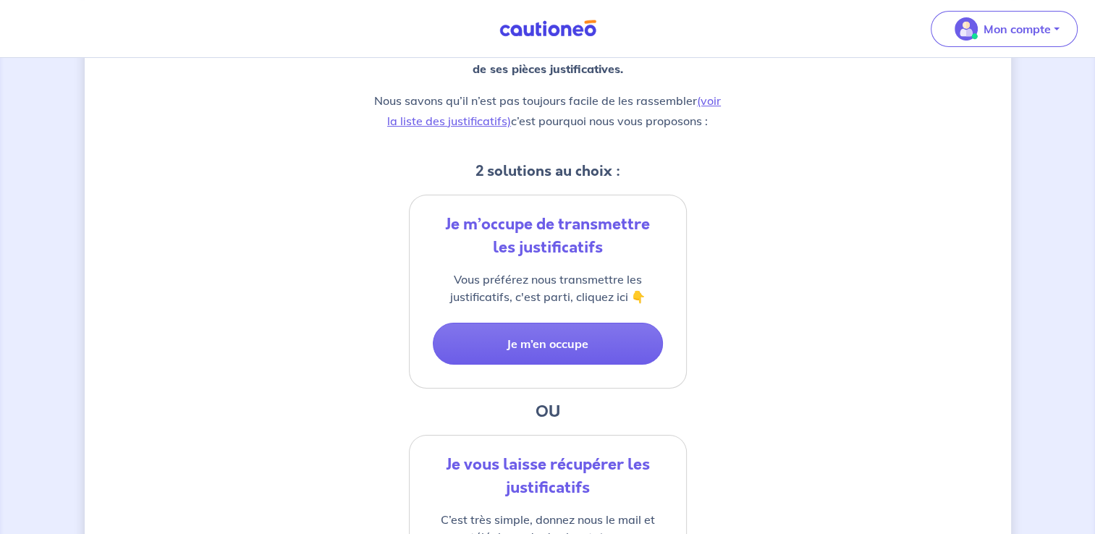
scroll to position [145, 0]
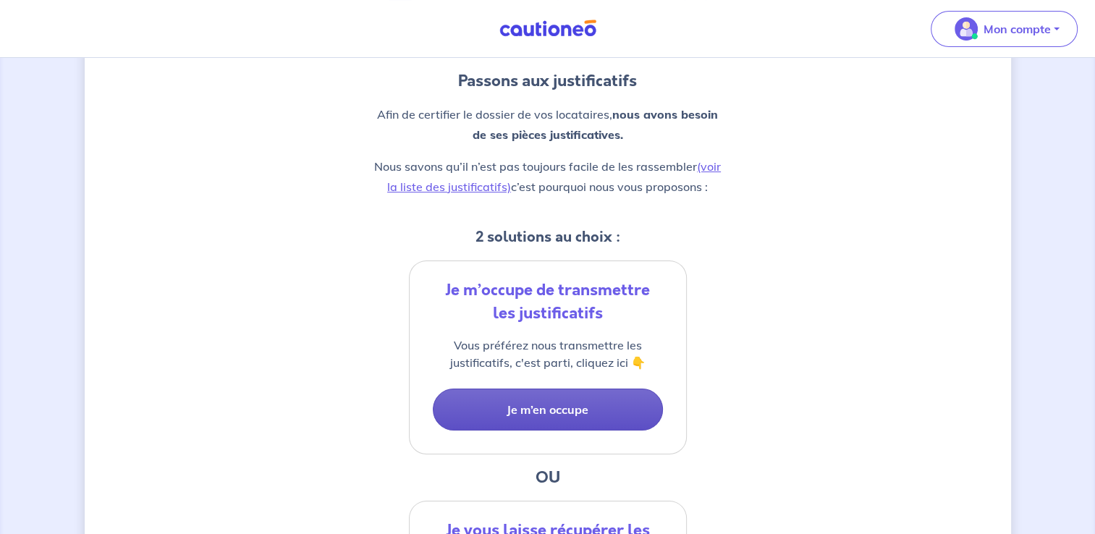
click at [575, 417] on button "Je m’en occupe" at bounding box center [548, 410] width 230 height 42
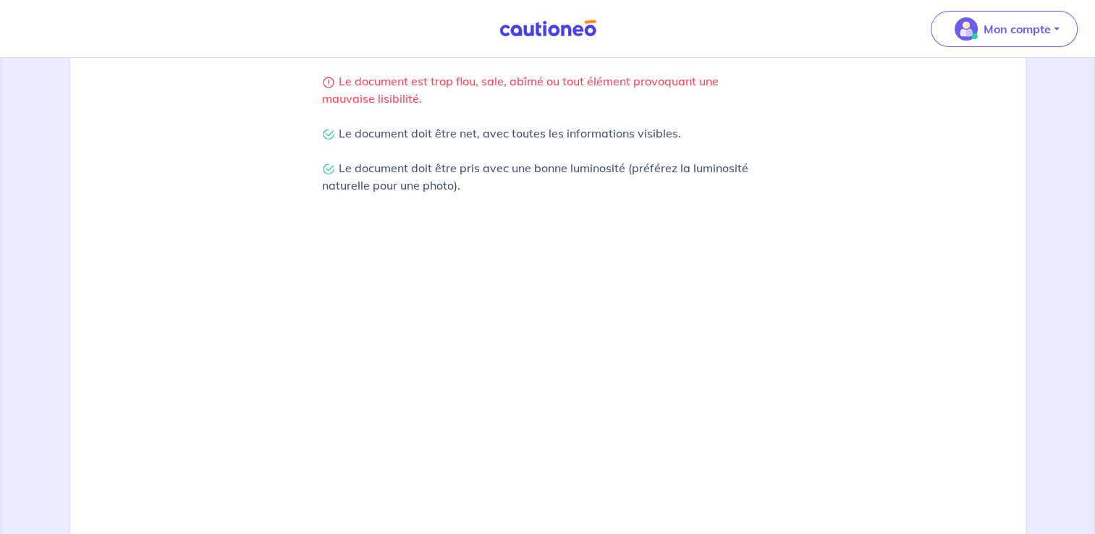
scroll to position [501, 0]
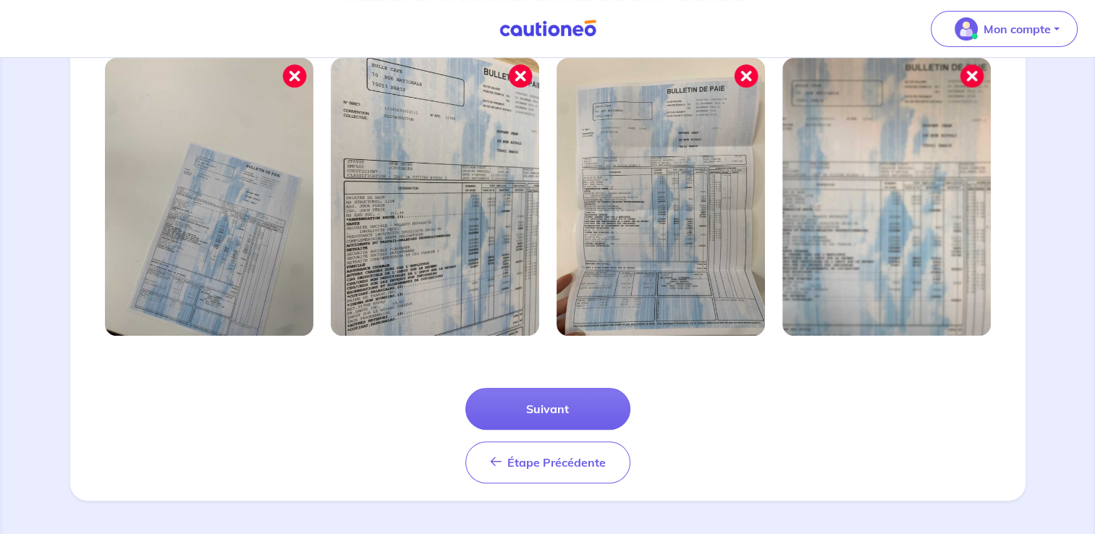
click at [575, 417] on button "Suivant" at bounding box center [547, 409] width 165 height 42
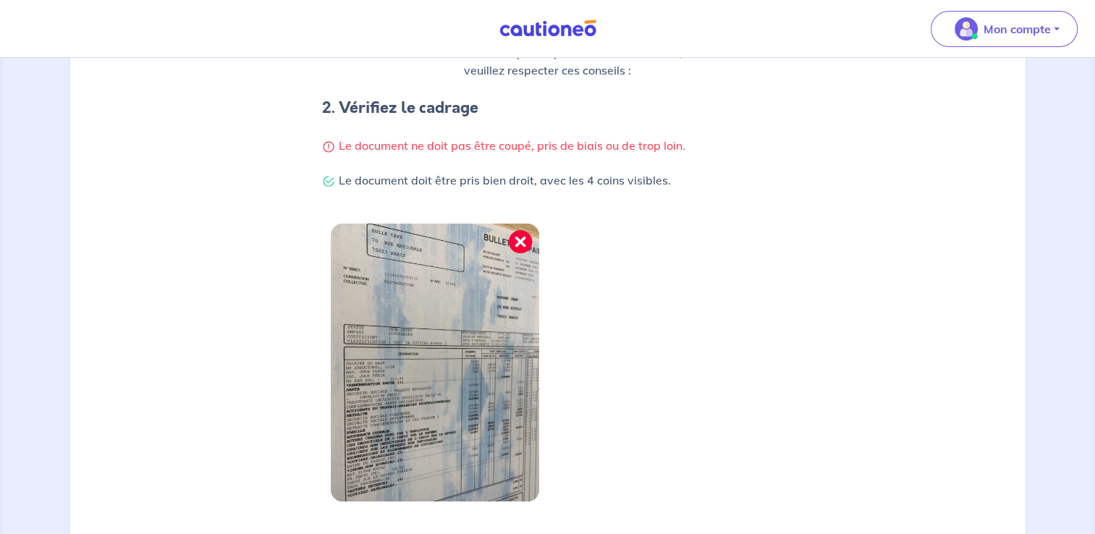
scroll to position [431, 0]
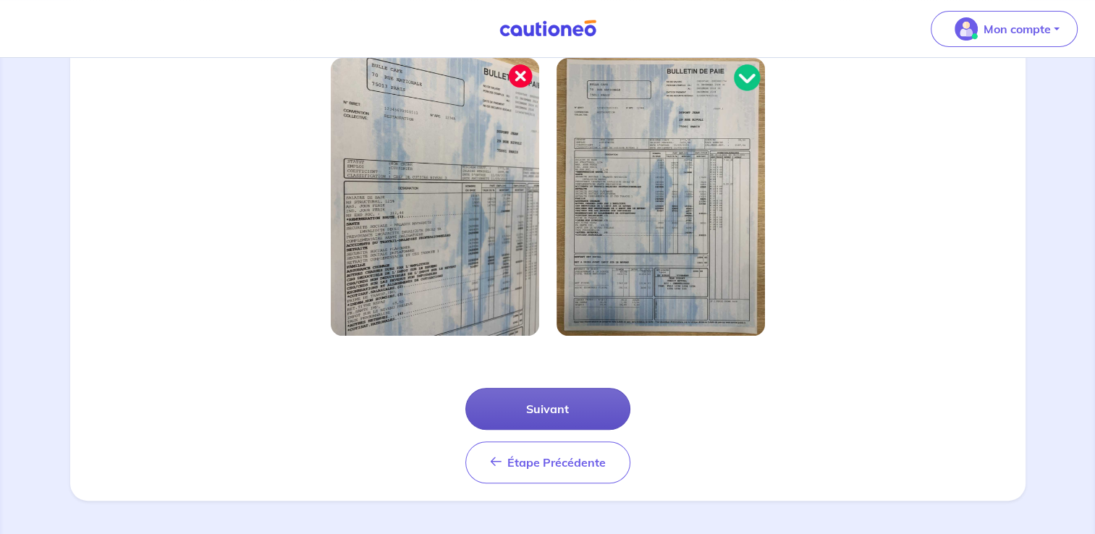
click at [583, 409] on button "Suivant" at bounding box center [547, 409] width 165 height 42
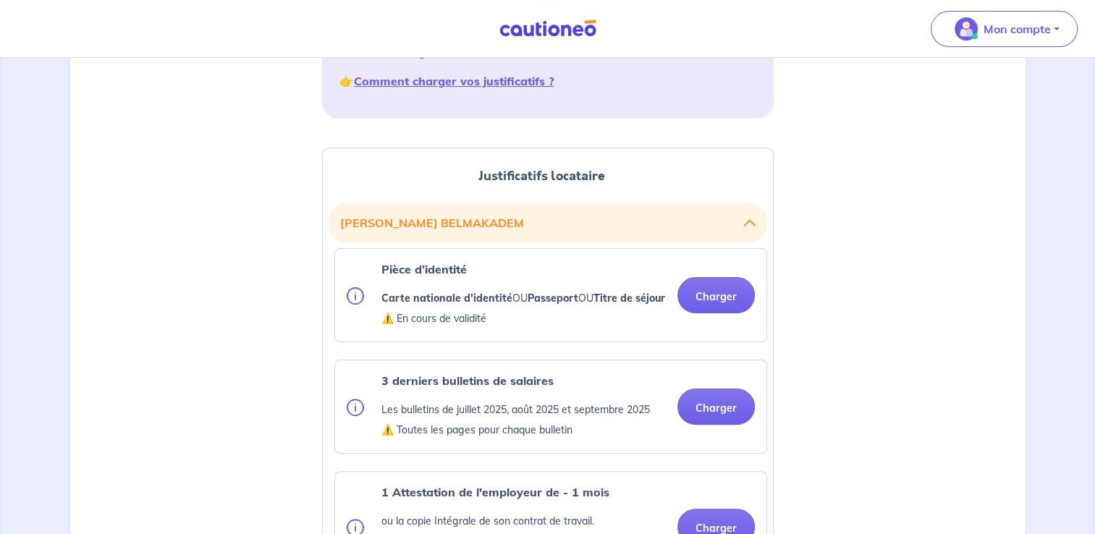
scroll to position [290, 0]
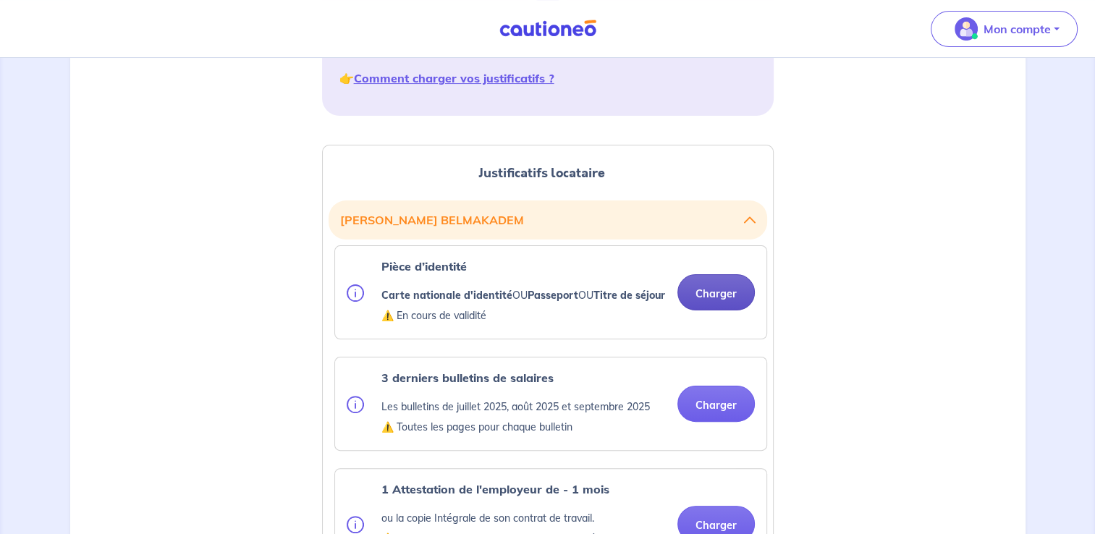
click at [714, 310] on button "Charger" at bounding box center [715, 292] width 77 height 36
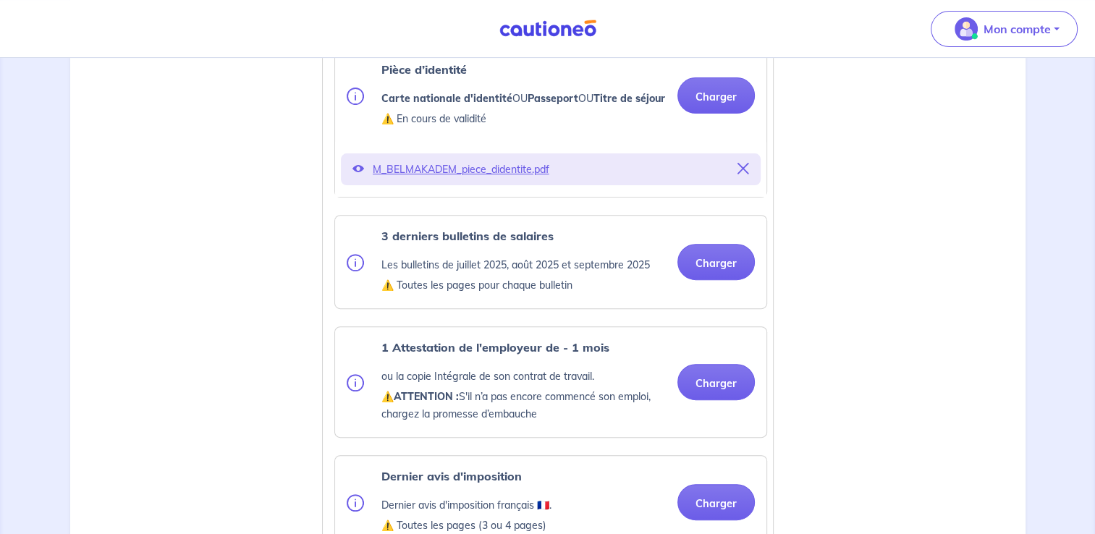
scroll to position [507, 0]
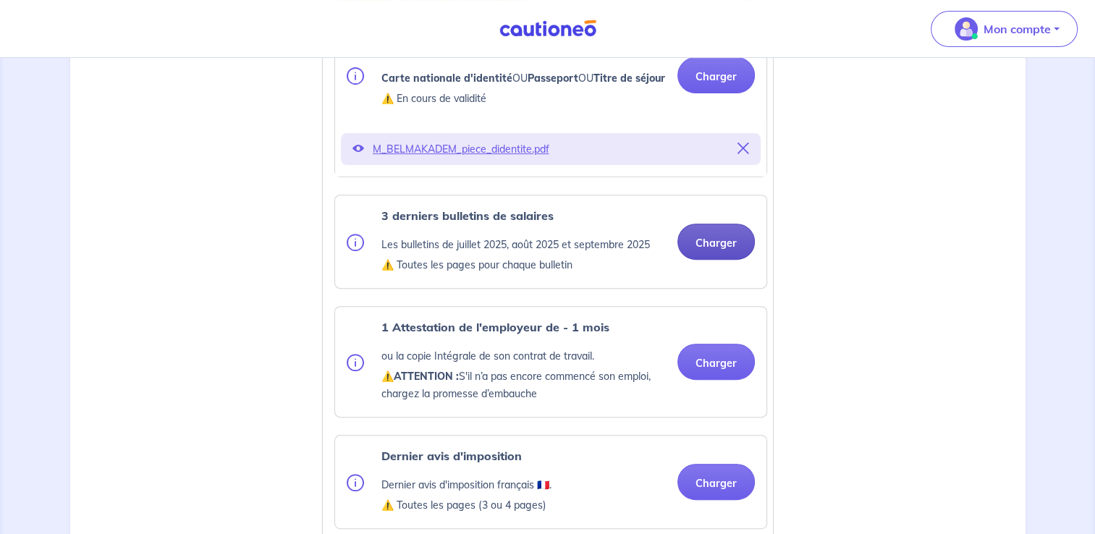
click at [717, 253] on button "Charger" at bounding box center [715, 242] width 77 height 36
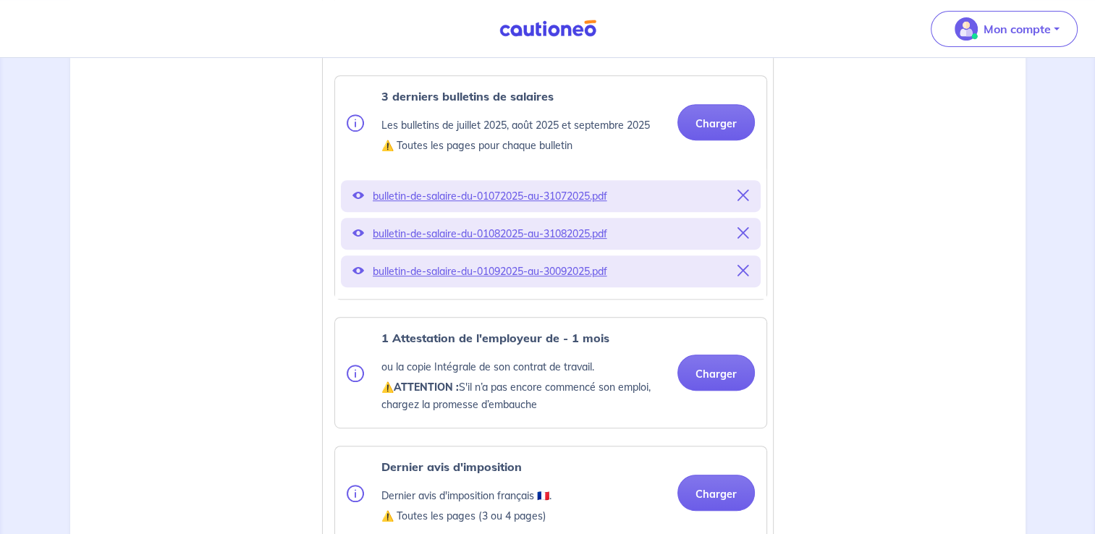
scroll to position [651, 0]
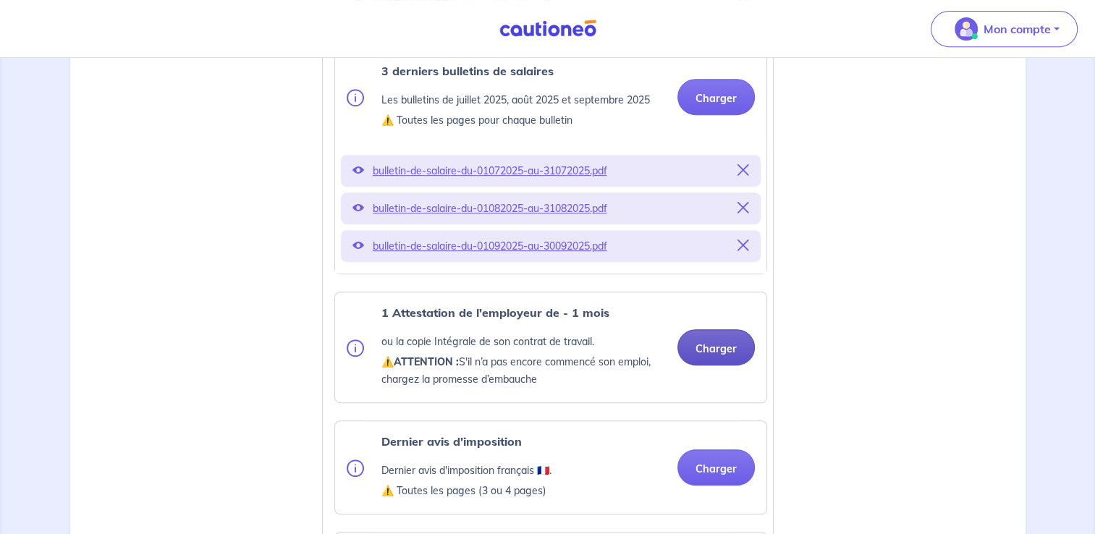
click at [685, 360] on button "Charger" at bounding box center [715, 347] width 77 height 36
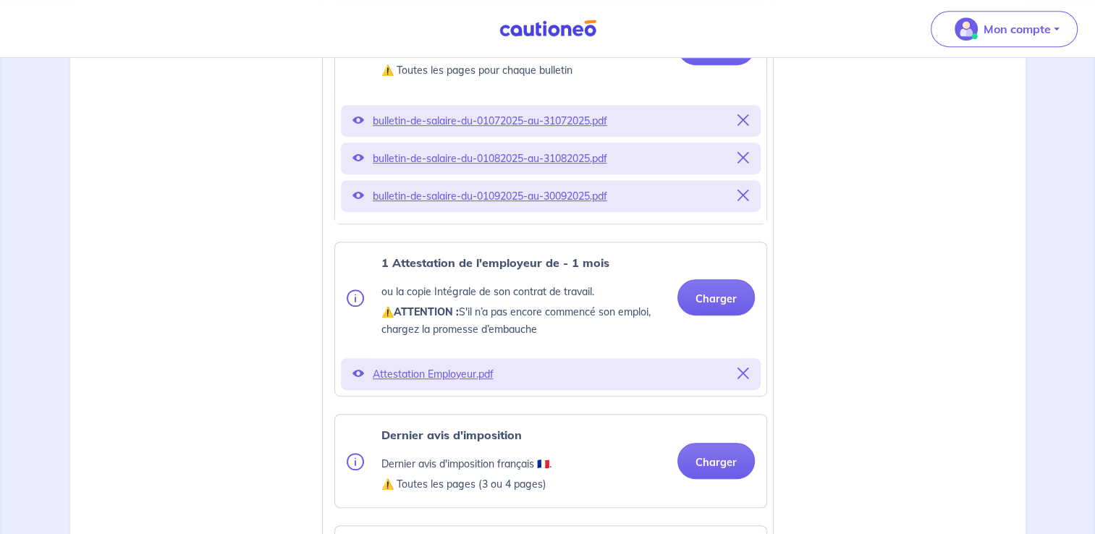
scroll to position [796, 0]
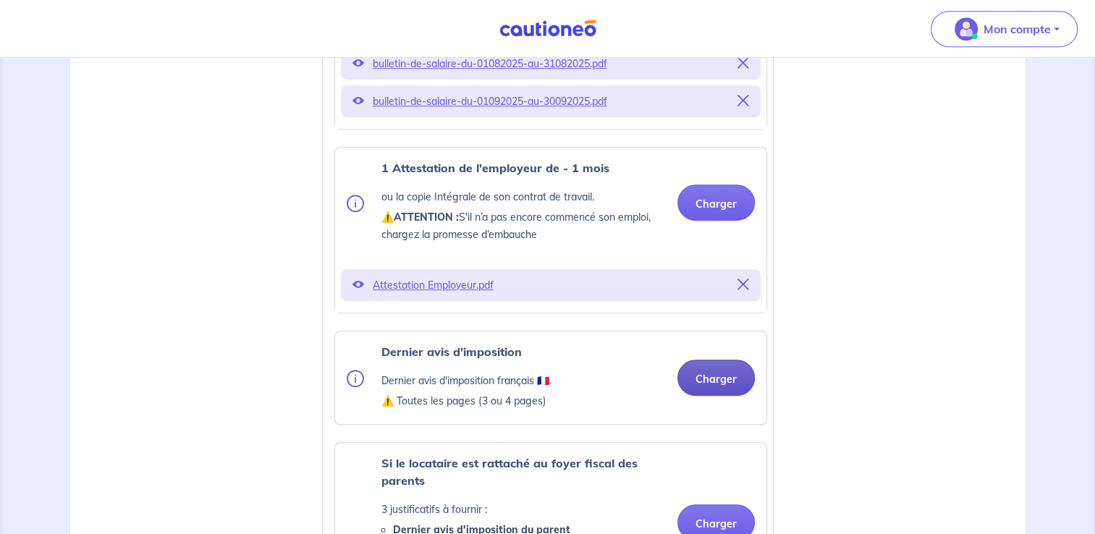
click at [723, 340] on ul "Pièce d’identité Carte nationale d'identité OU Passeport OU Titre de séjour ⚠️ …" at bounding box center [548, 323] width 439 height 1168
click at [709, 385] on button "Charger" at bounding box center [715, 378] width 77 height 36
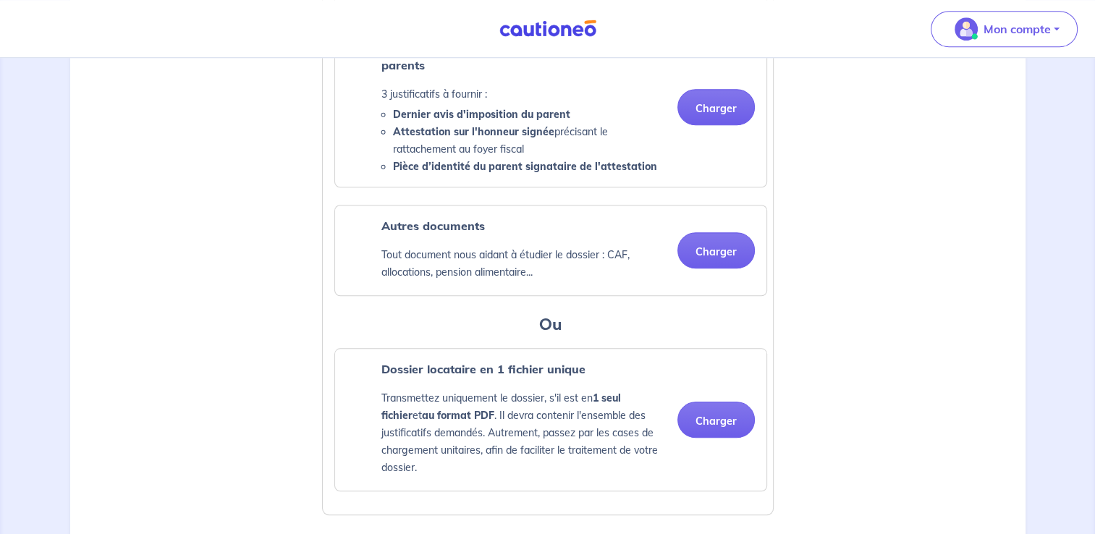
scroll to position [1230, 0]
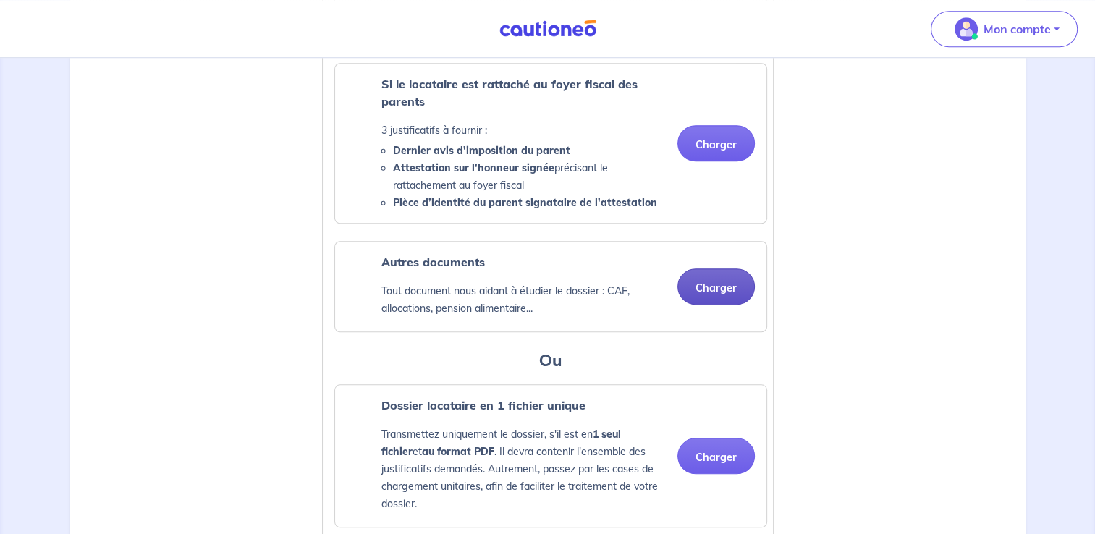
click at [724, 305] on button "Charger" at bounding box center [715, 287] width 77 height 36
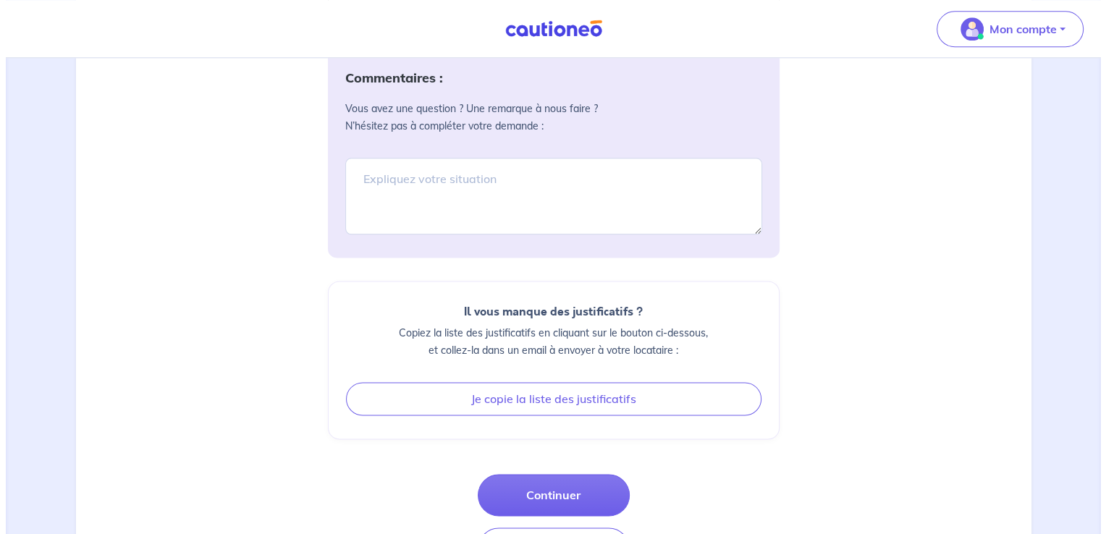
scroll to position [1853, 0]
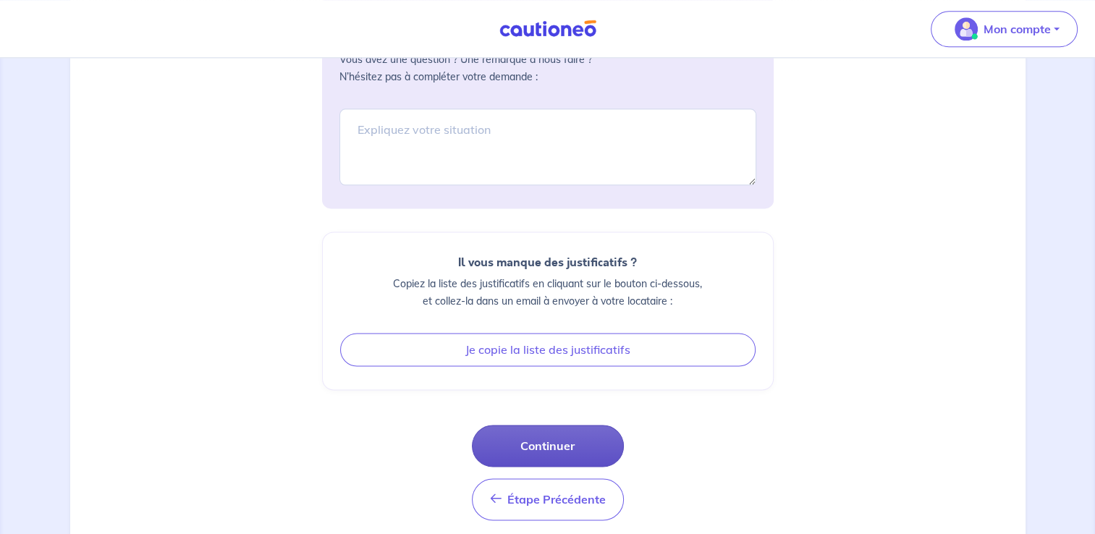
click at [580, 467] on button "Continuer" at bounding box center [548, 446] width 152 height 42
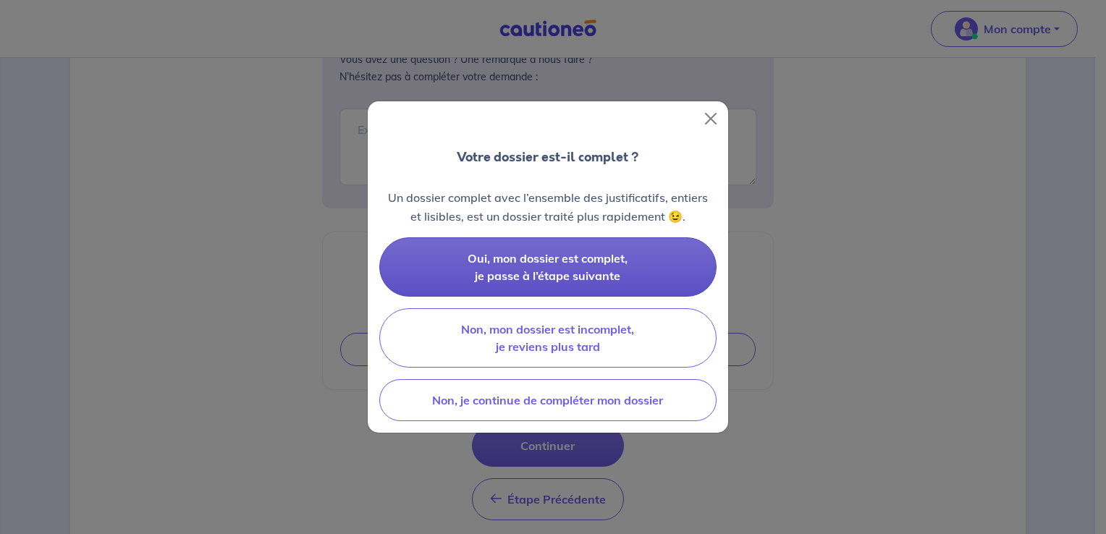
click at [607, 272] on span "Oui, mon dossier est complet, je passe à l’étape suivante" at bounding box center [548, 267] width 160 height 32
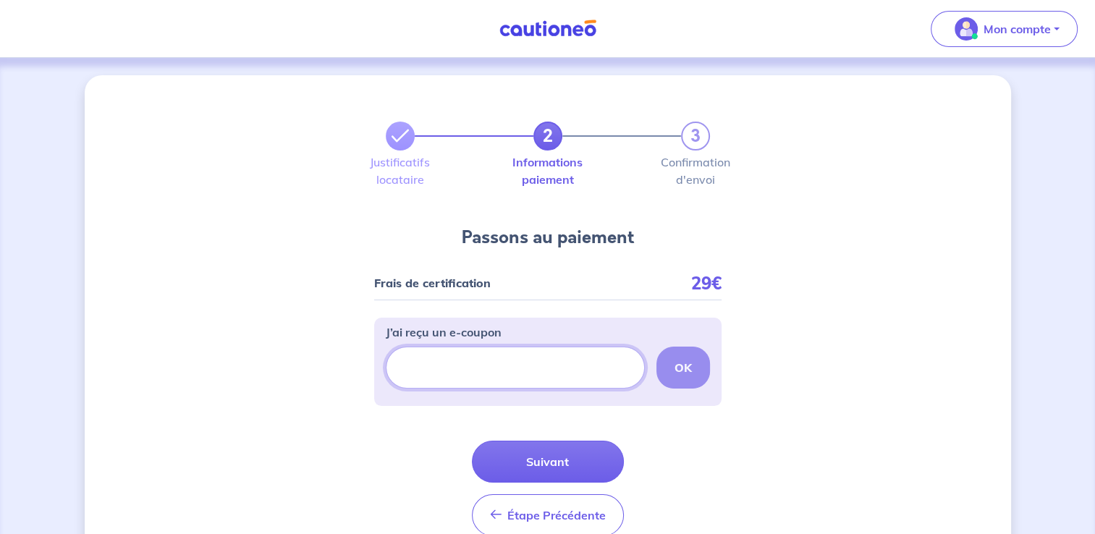
click at [530, 374] on input "J’ai reçu un e-coupon" at bounding box center [515, 368] width 259 height 42
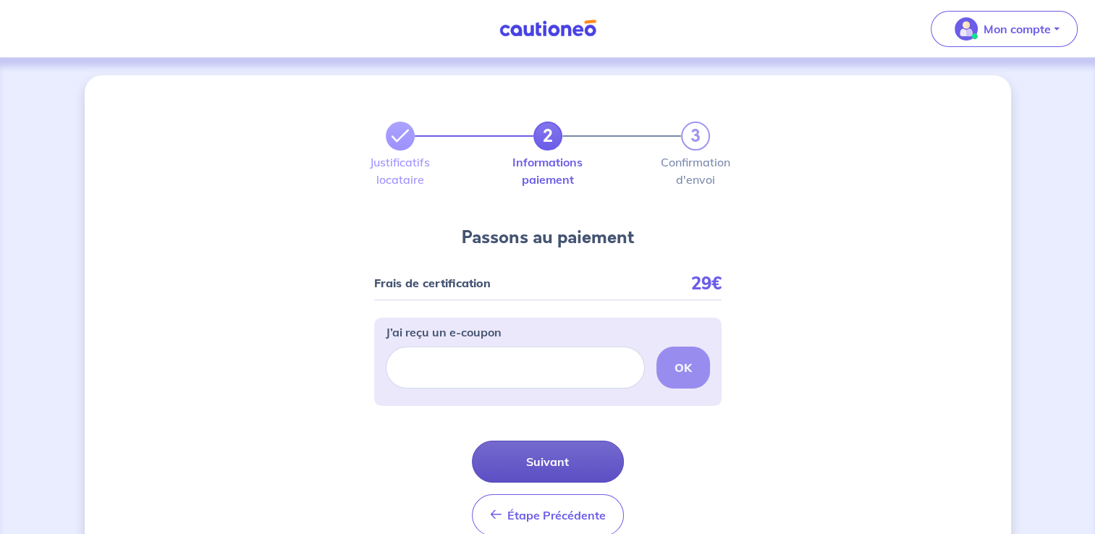
click at [521, 468] on button "Suivant" at bounding box center [548, 462] width 152 height 42
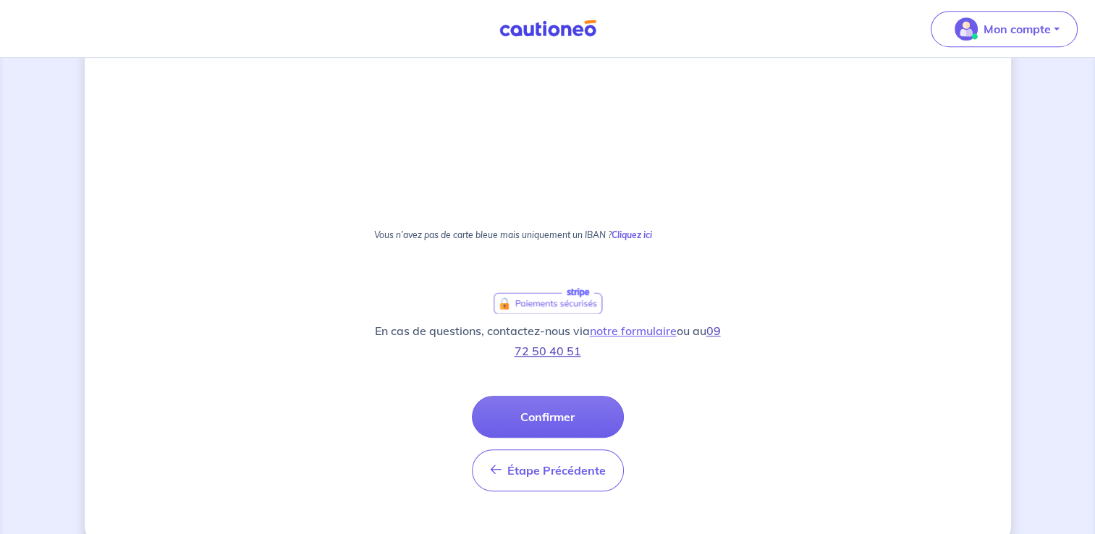
scroll to position [875, 0]
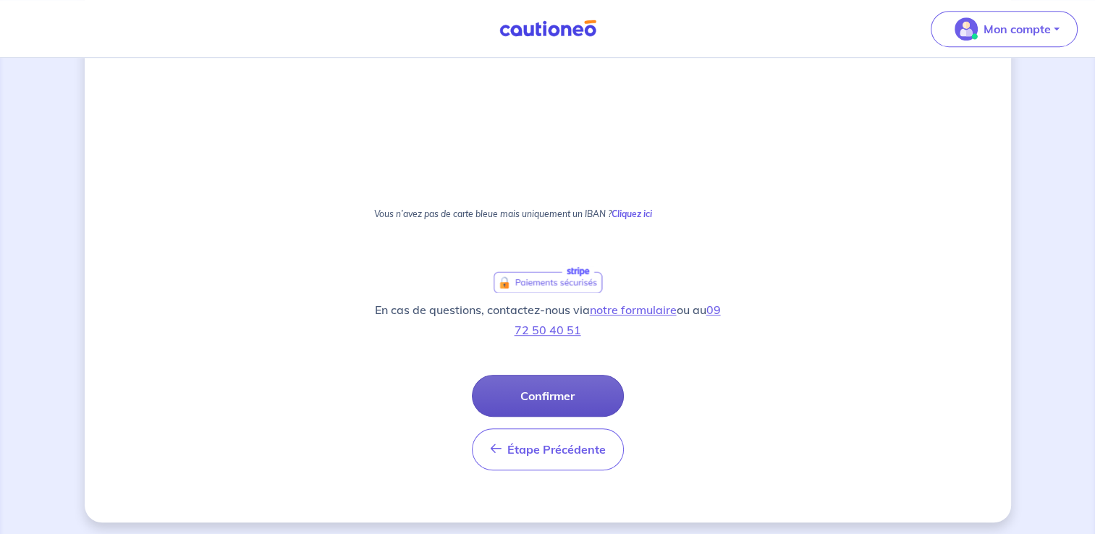
click at [567, 389] on button "Confirmer" at bounding box center [548, 396] width 152 height 42
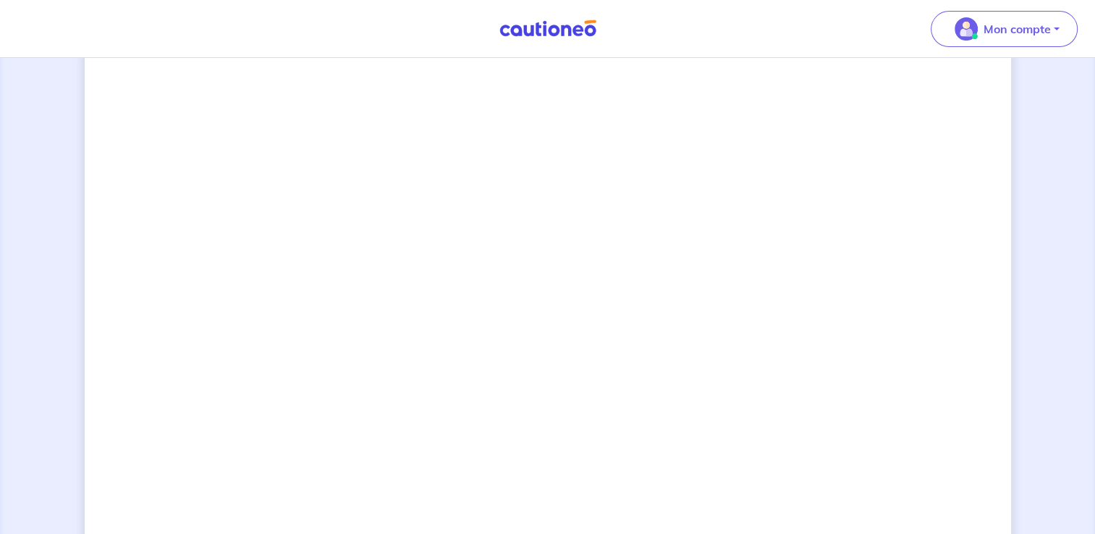
scroll to position [796, 0]
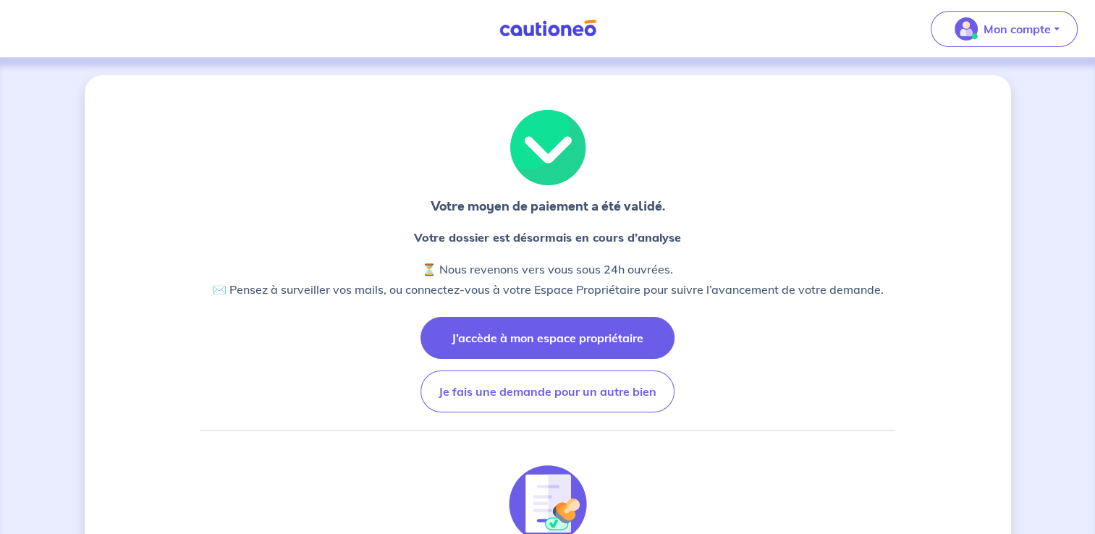
click at [590, 349] on button "J’accède à mon espace propriétaire" at bounding box center [548, 338] width 254 height 42
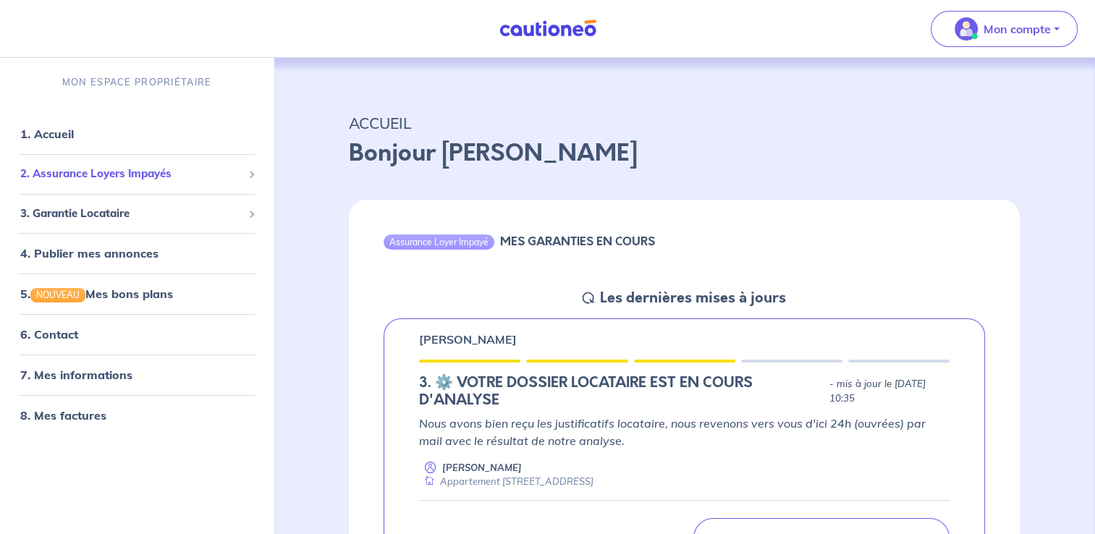
click at [111, 181] on span "2. Assurance Loyers Impayés" at bounding box center [131, 174] width 222 height 17
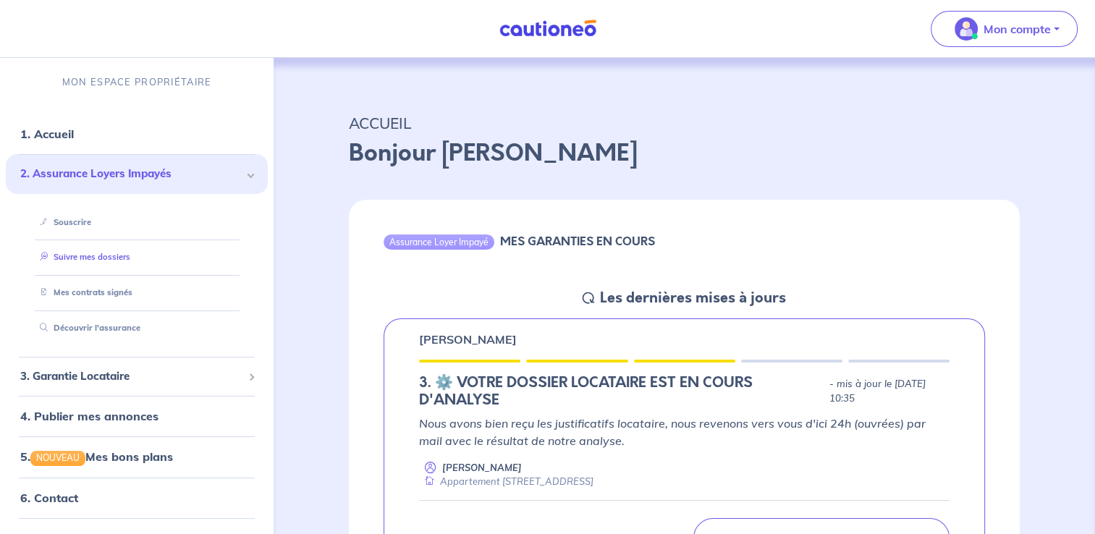
click at [84, 262] on link "Suivre mes dossiers" at bounding box center [82, 257] width 96 height 10
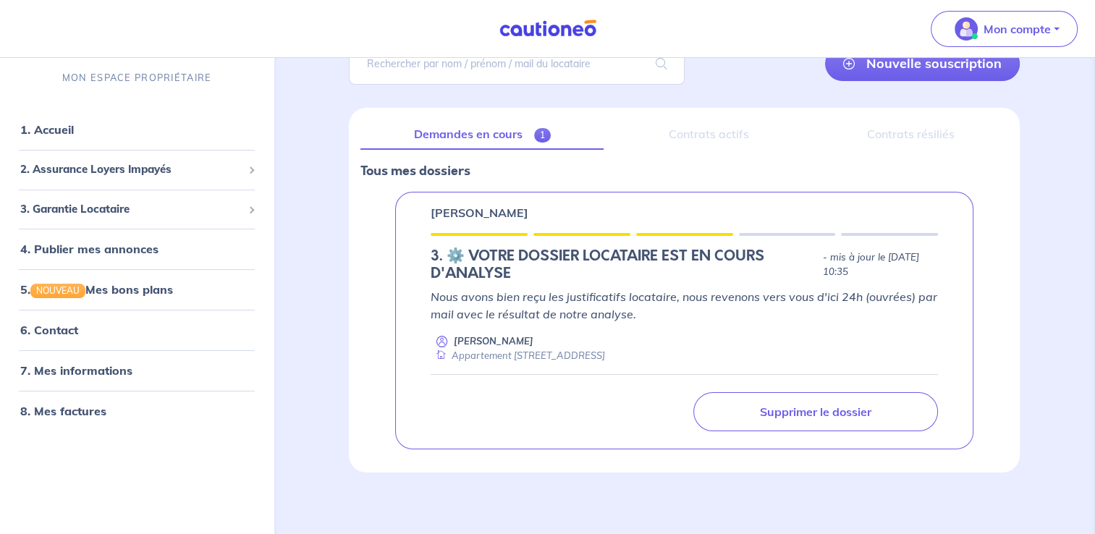
scroll to position [132, 0]
